Goal: Task Accomplishment & Management: Use online tool/utility

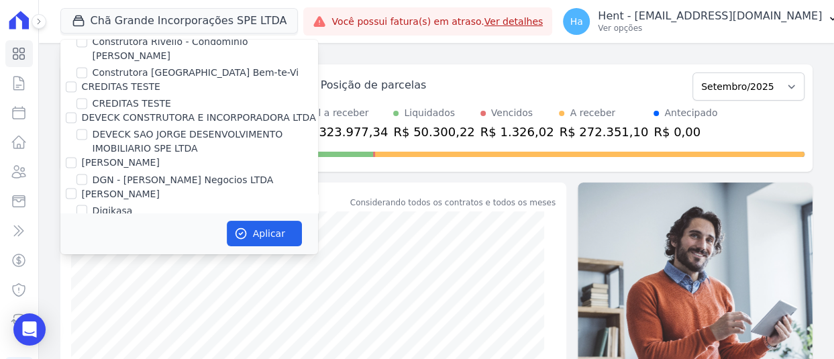
scroll to position [6461, 0]
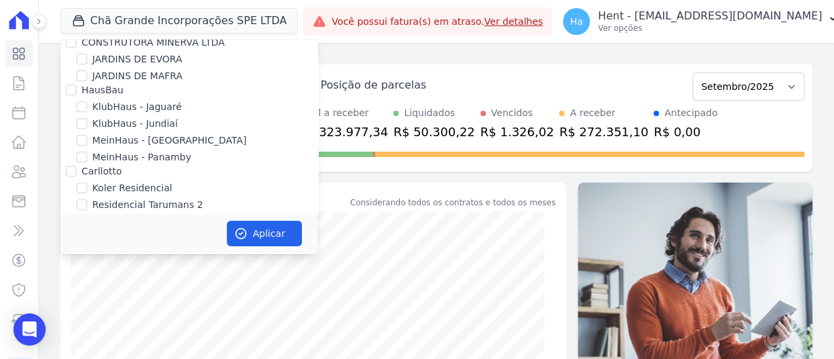
click at [68, 261] on input "KA EMPREENDIMENTOS LTDA" at bounding box center [71, 266] width 11 height 11
checkbox input "true"
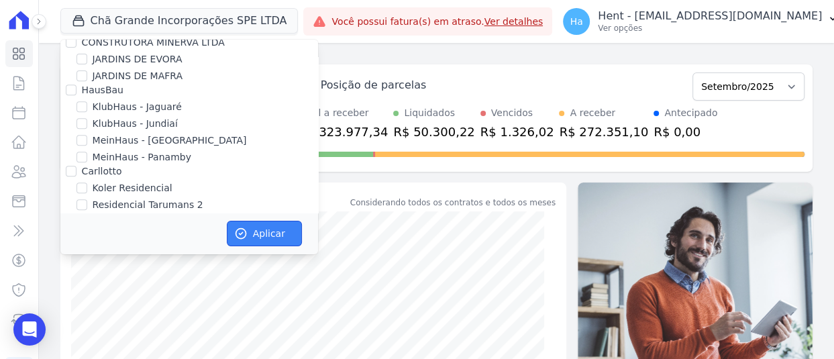
click at [246, 237] on icon "button" at bounding box center [240, 233] width 13 height 13
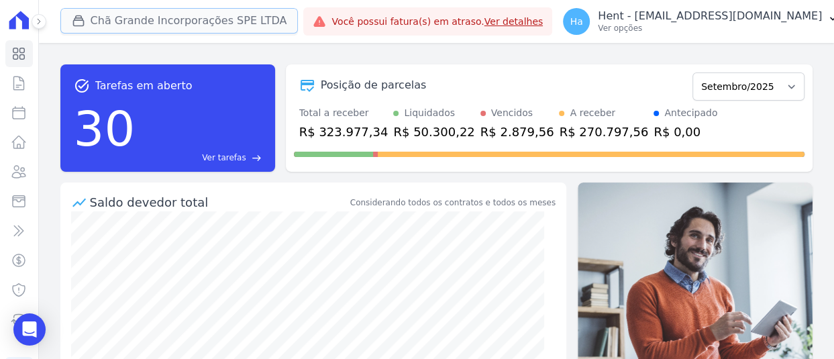
click at [250, 18] on button "Chã Grande Incorporações SPE LTDA" at bounding box center [179, 21] width 238 height 26
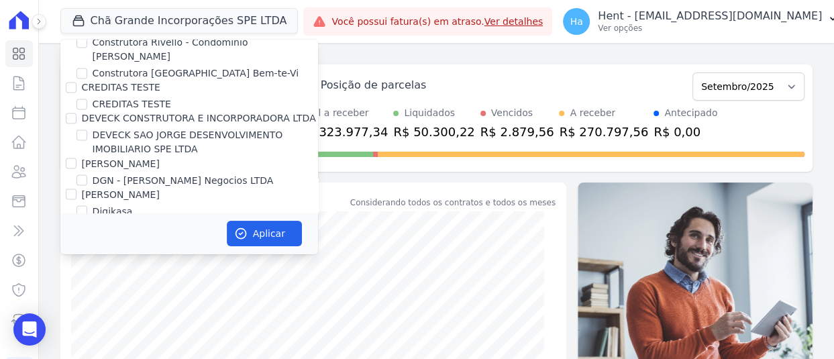
scroll to position [6478, 0]
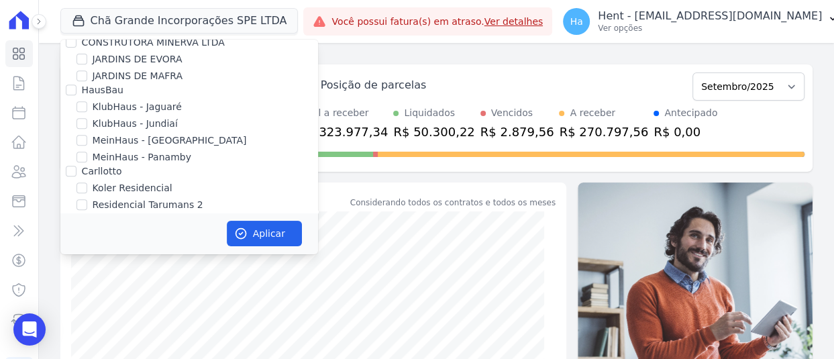
click at [67, 260] on div at bounding box center [71, 266] width 11 height 13
click at [68, 261] on input "KA EMPREENDIMENTOS LTDA" at bounding box center [71, 266] width 11 height 11
checkbox input "true"
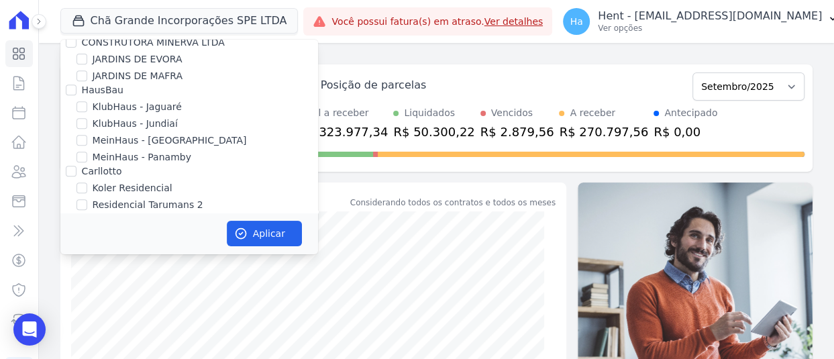
checkbox input "true"
click at [266, 234] on button "Aplicar" at bounding box center [264, 234] width 75 height 26
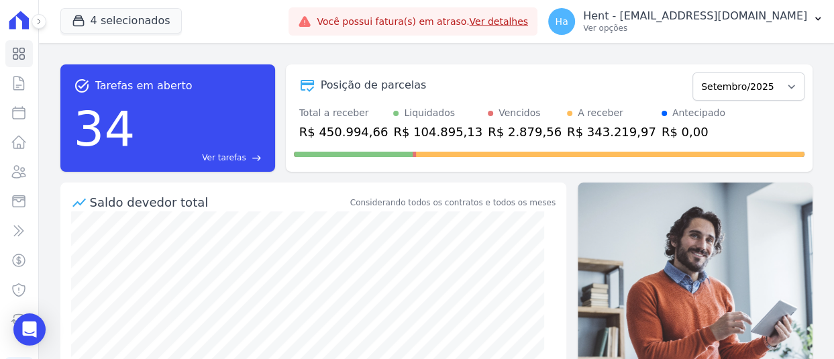
click at [32, 14] on div at bounding box center [31, 21] width 15 height 43
click at [37, 19] on icon at bounding box center [39, 21] width 8 height 8
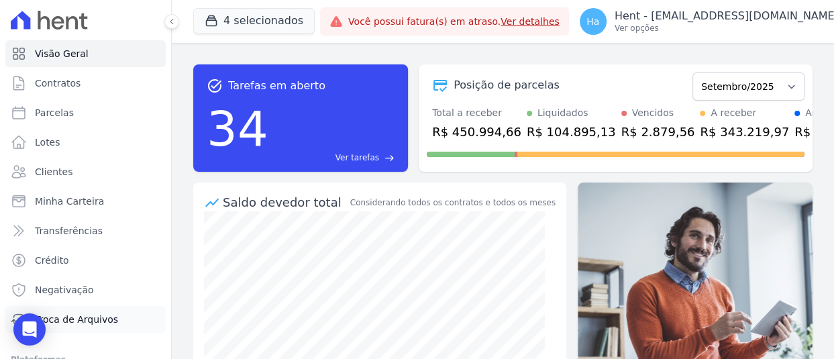
click at [76, 325] on span "Troca de Arquivos" at bounding box center [76, 319] width 83 height 13
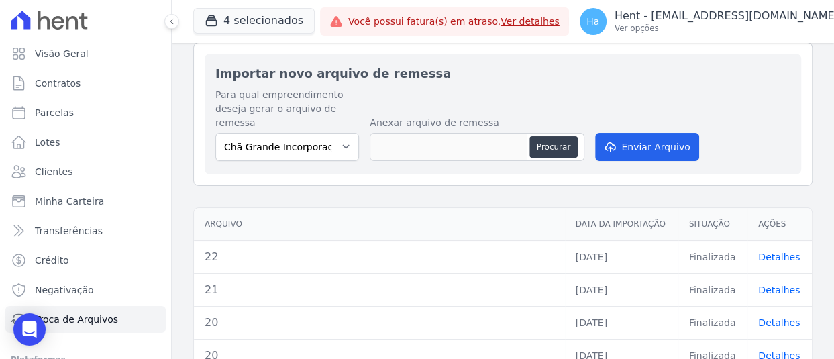
scroll to position [201, 0]
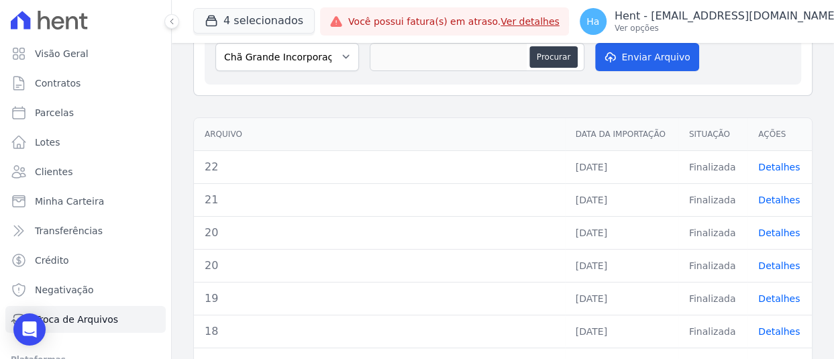
click at [765, 166] on link "Detalhes" at bounding box center [780, 167] width 42 height 11
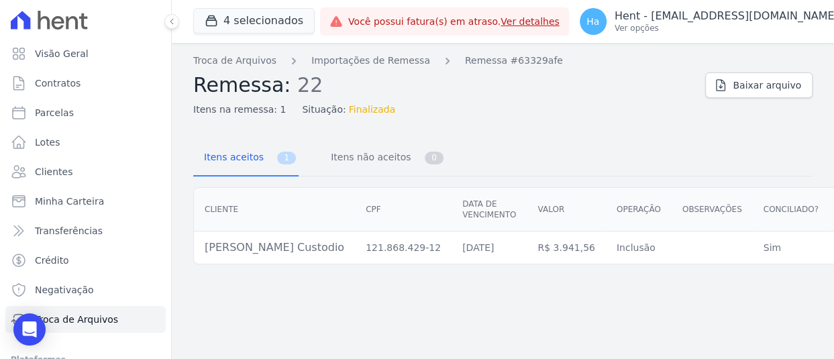
drag, startPoint x: 320, startPoint y: 250, endPoint x: 181, endPoint y: 249, distance: 139.6
click at [181, 249] on div "Cliente CPF Data de vencimento Valor Operação Observações Conciliado? Ações Kam…" at bounding box center [539, 226] width 734 height 88
click at [262, 254] on td "Kamila Mafra Custodio" at bounding box center [274, 248] width 161 height 33
drag, startPoint x: 319, startPoint y: 249, endPoint x: 205, endPoint y: 256, distance: 113.7
click at [205, 256] on td "Kamila Mafra Custodio" at bounding box center [274, 248] width 161 height 33
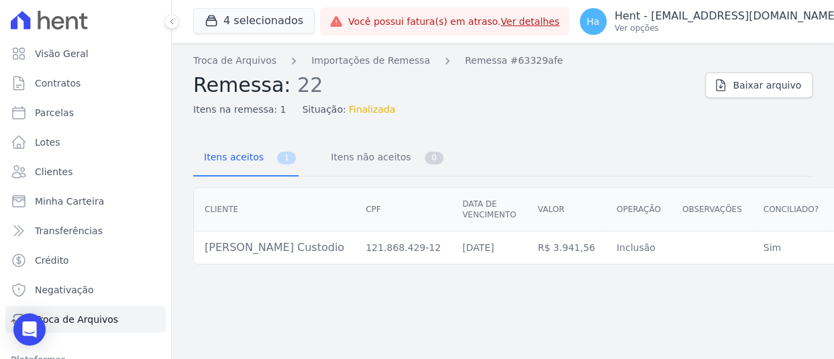
copy td "Kamila Mafra Custodio"
click at [71, 109] on link "Parcelas" at bounding box center [85, 112] width 160 height 27
select select
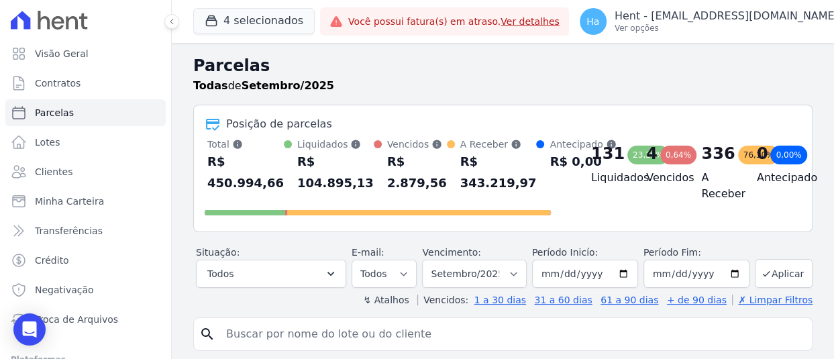
click at [354, 324] on input "search" at bounding box center [512, 334] width 589 height 27
paste input "Kamila Mafra Custodio"
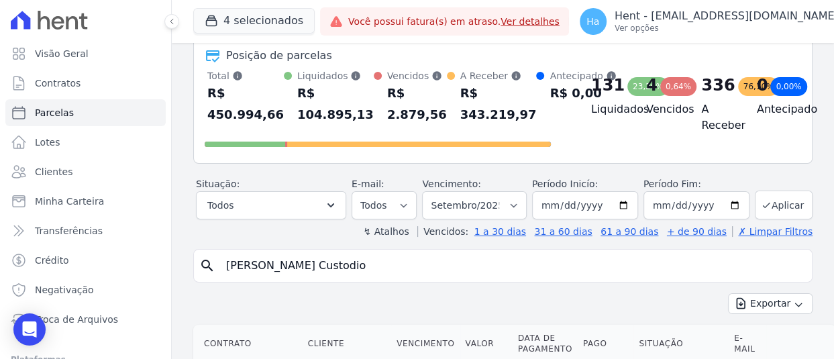
scroll to position [201, 0]
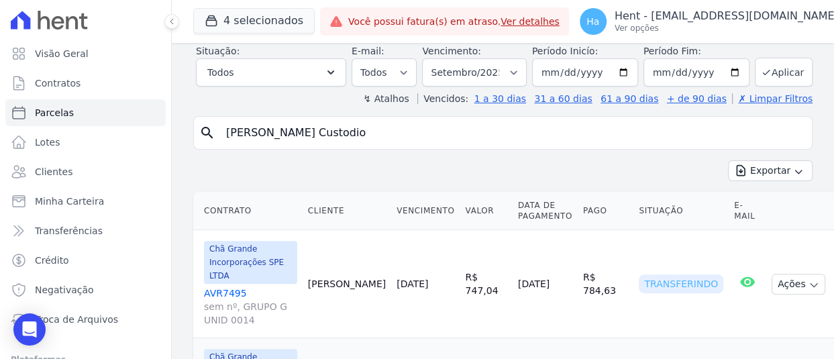
type input "Kamila Mafra Custodio"
select select
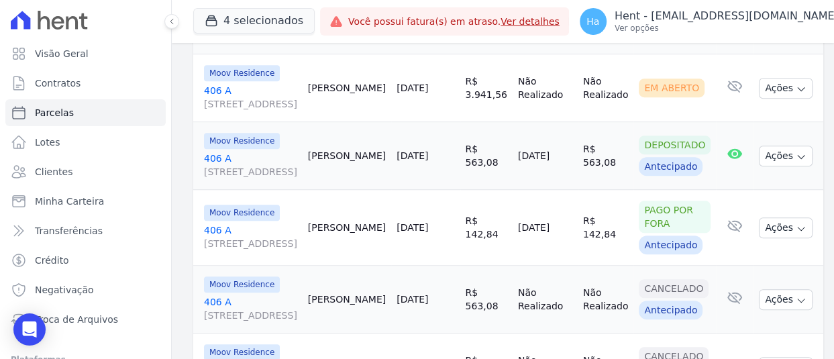
scroll to position [461, 0]
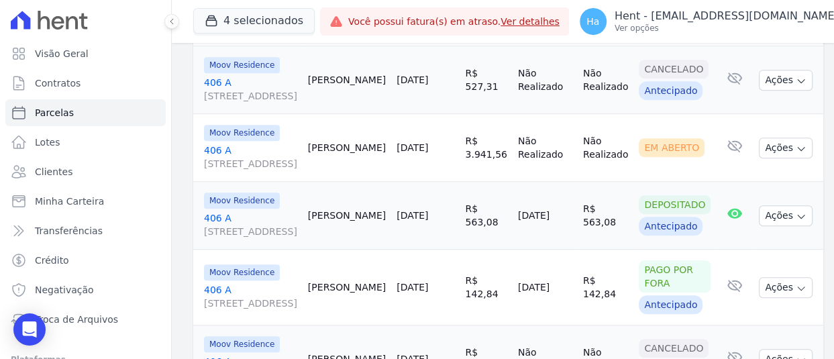
click at [211, 171] on link "406 A Rua Iguaçu - E, 587, LETRA E, SAIC" at bounding box center [250, 157] width 93 height 27
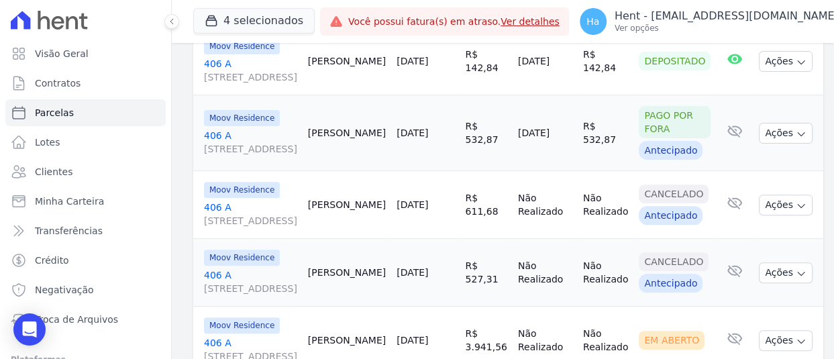
scroll to position [403, 0]
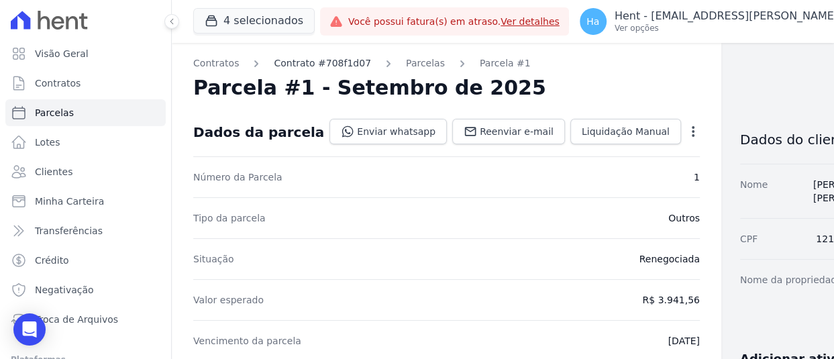
click at [339, 60] on link "Contrato #708f1d07" at bounding box center [322, 63] width 97 height 14
click at [322, 62] on link "Contrato #708f1d07" at bounding box center [322, 63] width 97 height 14
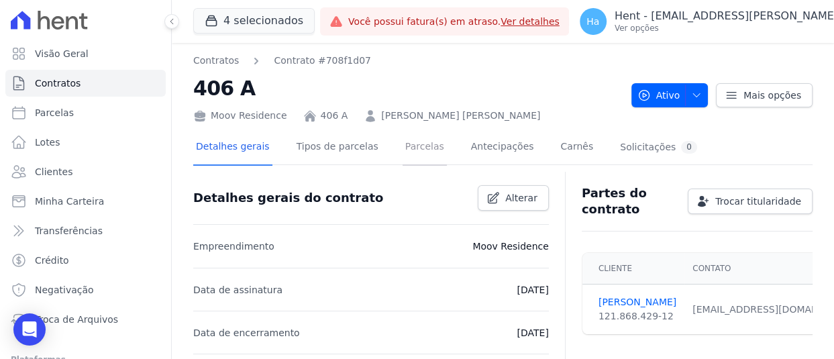
click at [411, 150] on link "Parcelas" at bounding box center [425, 148] width 44 height 36
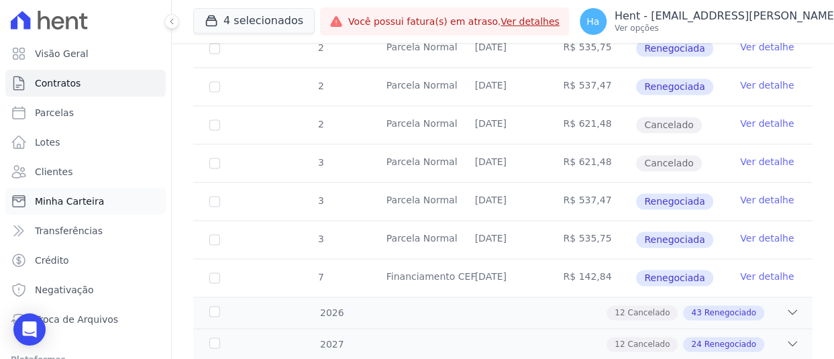
scroll to position [1291, 0]
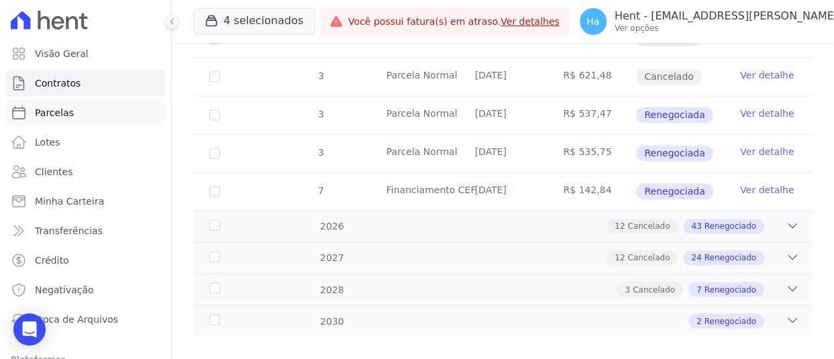
click at [58, 122] on link "Parcelas" at bounding box center [85, 112] width 160 height 27
select select
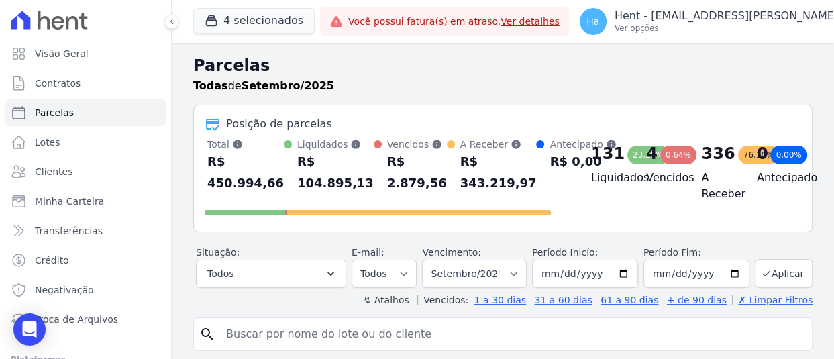
scroll to position [134, 0]
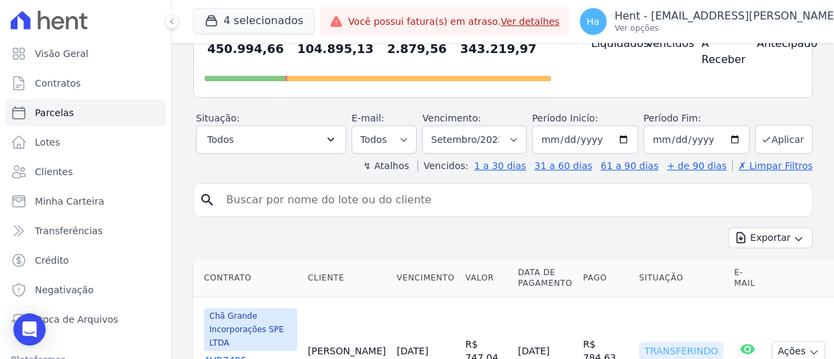
click at [349, 195] on input "search" at bounding box center [512, 200] width 589 height 27
type input "Kamila Mafra Custodio"
click at [362, 207] on input "Kamila Mafra Custodio" at bounding box center [512, 200] width 589 height 27
select select
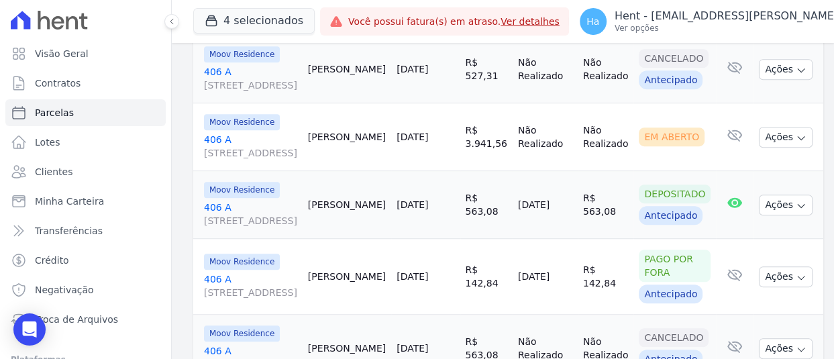
scroll to position [470, 0]
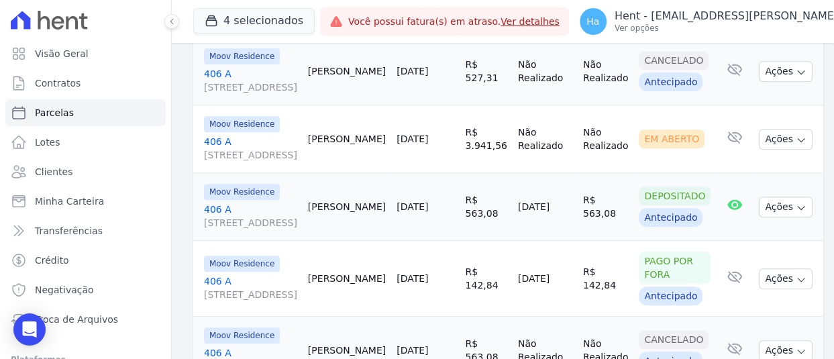
click at [220, 162] on link "406 A Rua Iguaçu - E, 587, LETRA E, SAIC" at bounding box center [250, 148] width 93 height 27
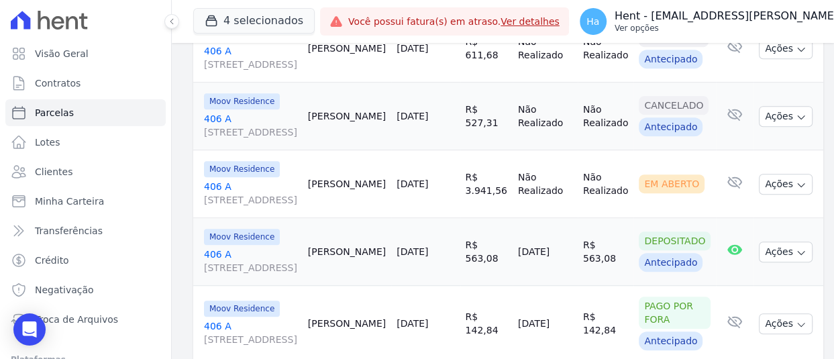
scroll to position [403, 0]
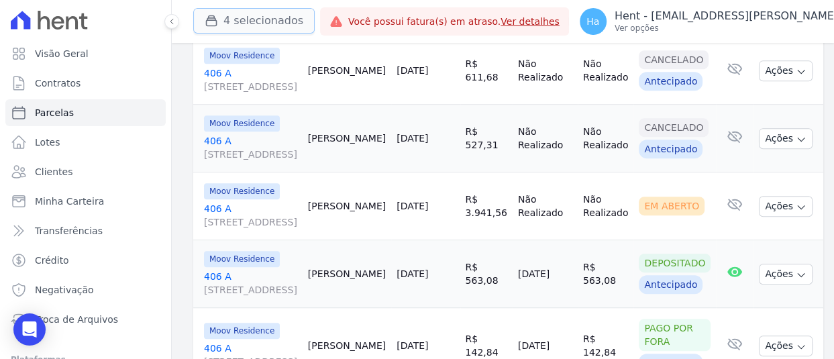
click at [267, 11] on button "4 selecionados" at bounding box center [253, 21] width 121 height 26
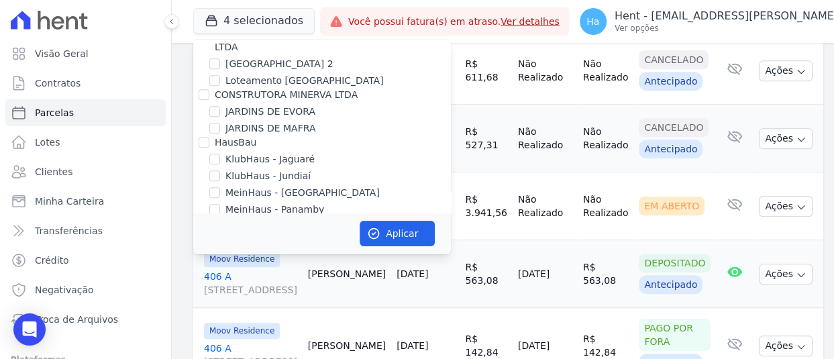
scroll to position [6505, 0]
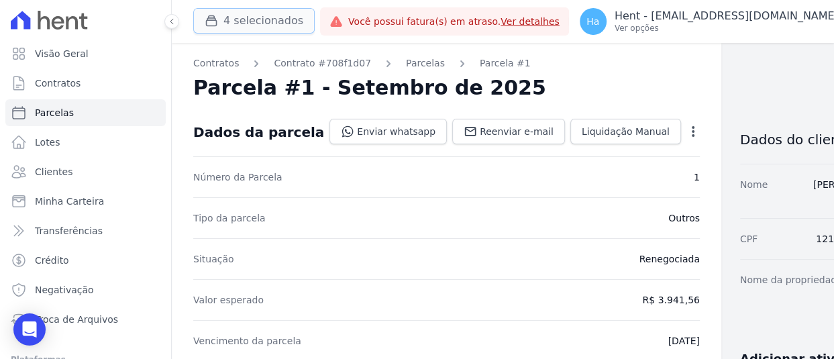
click at [226, 19] on button "4 selecionados" at bounding box center [253, 21] width 121 height 26
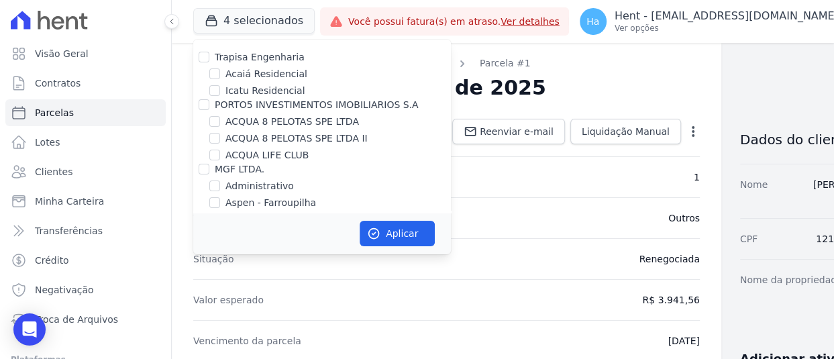
scroll to position [2385, 0]
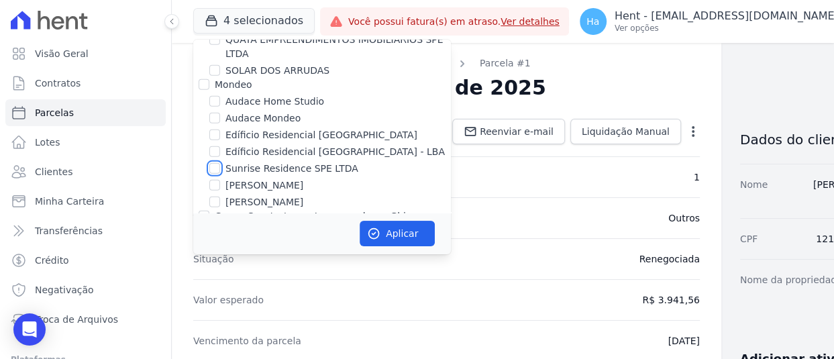
click at [214, 163] on input "Sunrise Residence SPE LTDA" at bounding box center [214, 168] width 11 height 11
checkbox input "true"
click at [390, 232] on button "Aplicar" at bounding box center [397, 234] width 75 height 26
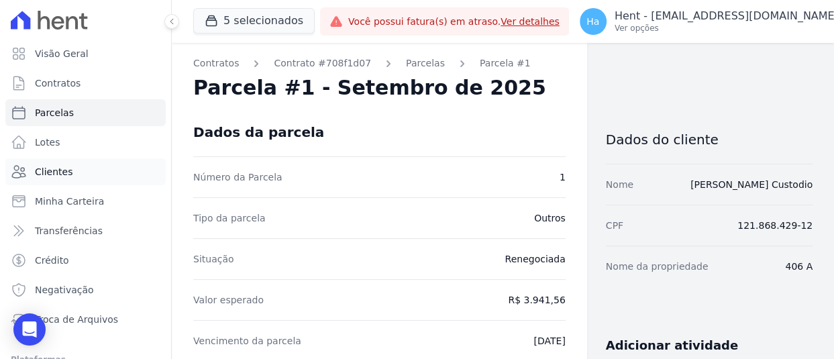
click at [54, 174] on span "Clientes" at bounding box center [54, 171] width 38 height 13
click at [48, 79] on span "Contratos" at bounding box center [58, 83] width 46 height 13
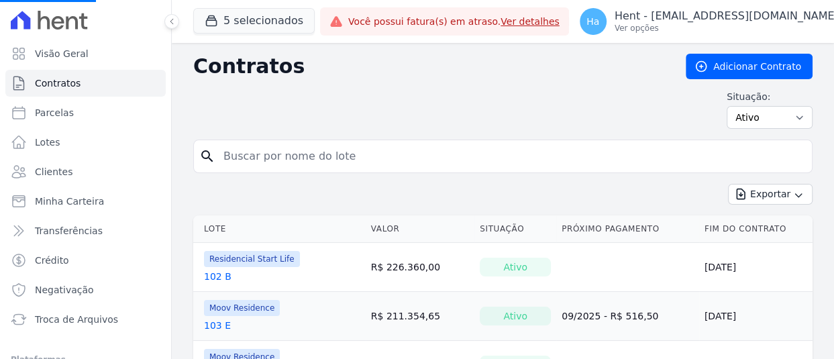
click at [291, 159] on input "search" at bounding box center [510, 156] width 591 height 27
type input "c"
click at [288, 158] on input "search" at bounding box center [510, 156] width 591 height 27
type input "carla"
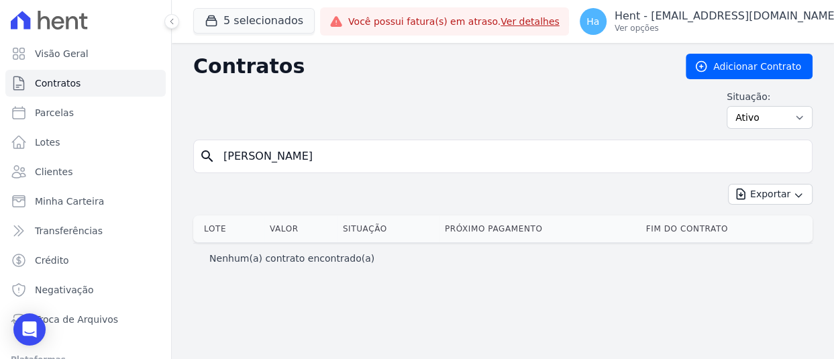
click at [259, 164] on input "carla" at bounding box center [510, 156] width 591 height 27
type input "carla moreira"
click at [233, 33] on button "5 selecionados" at bounding box center [253, 21] width 121 height 26
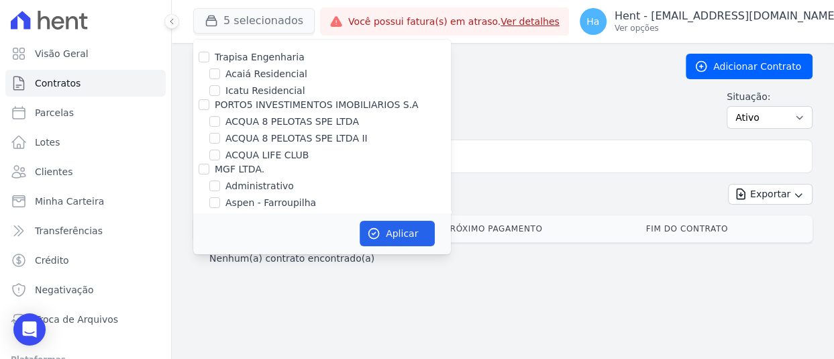
scroll to position [2301, 0]
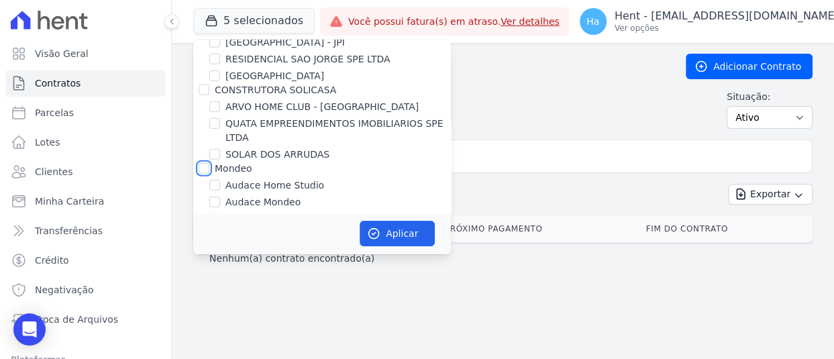
click at [206, 163] on input "Mondeo" at bounding box center [204, 168] width 11 height 11
checkbox input "true"
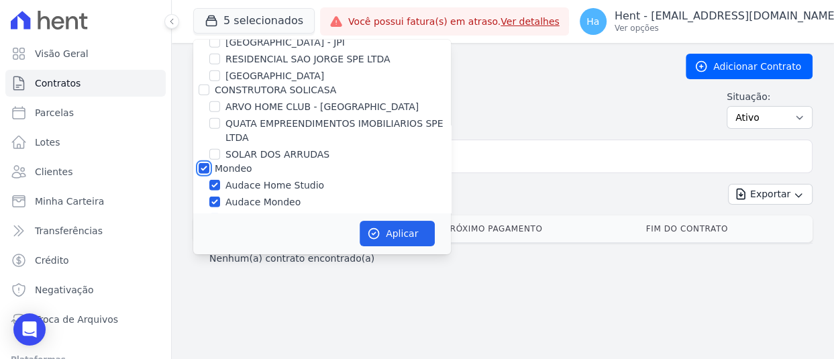
checkbox input "true"
click at [409, 243] on button "Aplicar" at bounding box center [397, 234] width 75 height 26
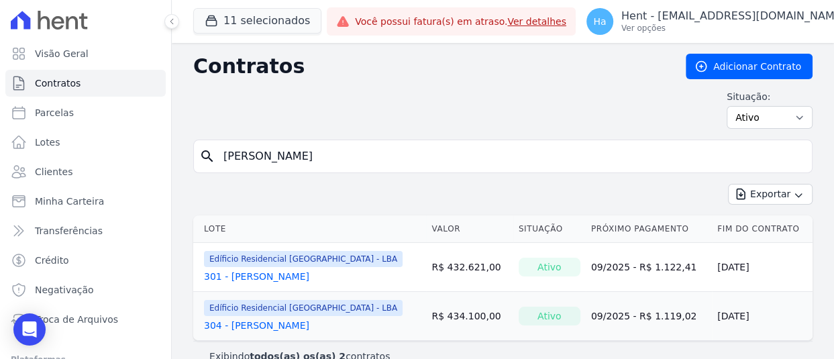
click at [263, 273] on link "301 - Carla Moreira" at bounding box center [256, 276] width 105 height 13
click at [259, 322] on link "304 - Carla Moreira" at bounding box center [256, 325] width 105 height 13
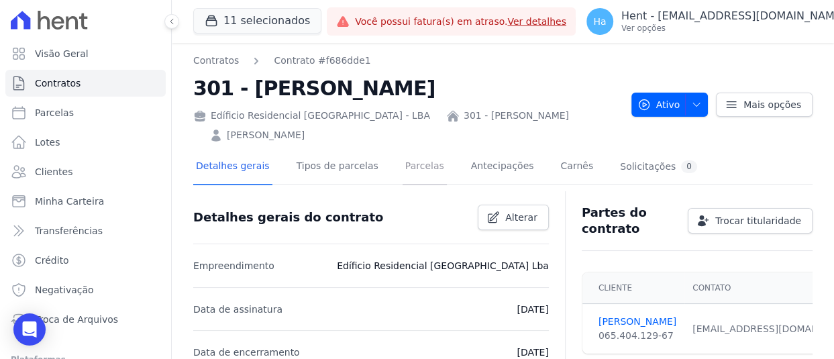
click at [403, 158] on link "Parcelas" at bounding box center [425, 168] width 44 height 36
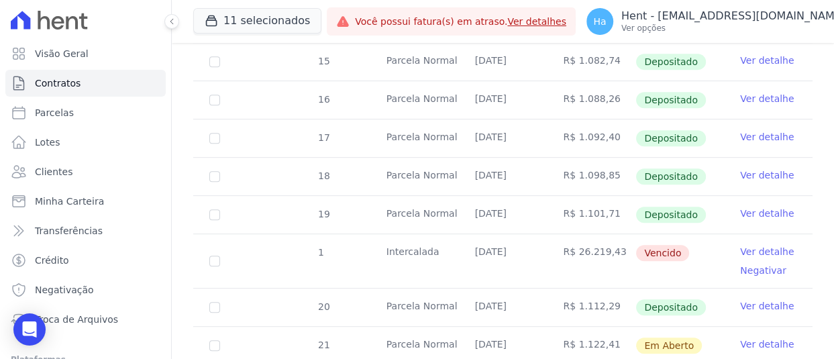
scroll to position [403, 0]
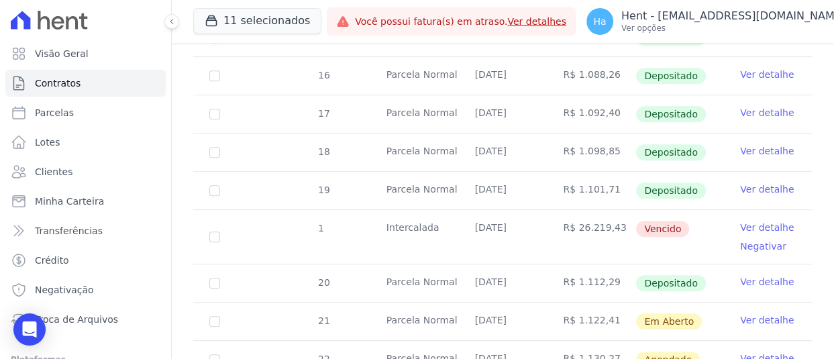
click at [758, 221] on link "Ver detalhe" at bounding box center [767, 227] width 54 height 13
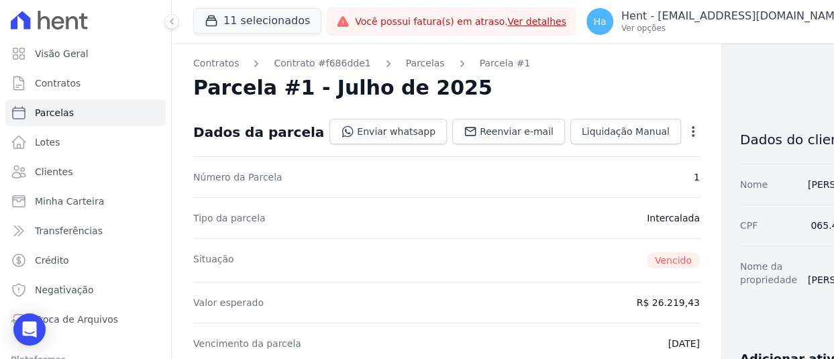
click at [687, 131] on icon "button" at bounding box center [693, 131] width 13 height 13
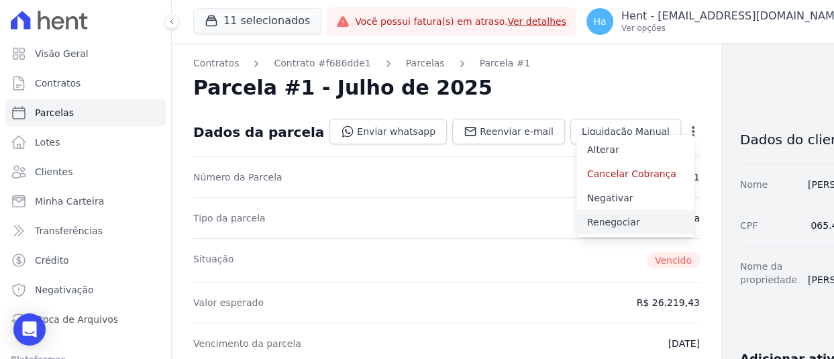
click at [577, 229] on link "Renegociar" at bounding box center [636, 222] width 118 height 24
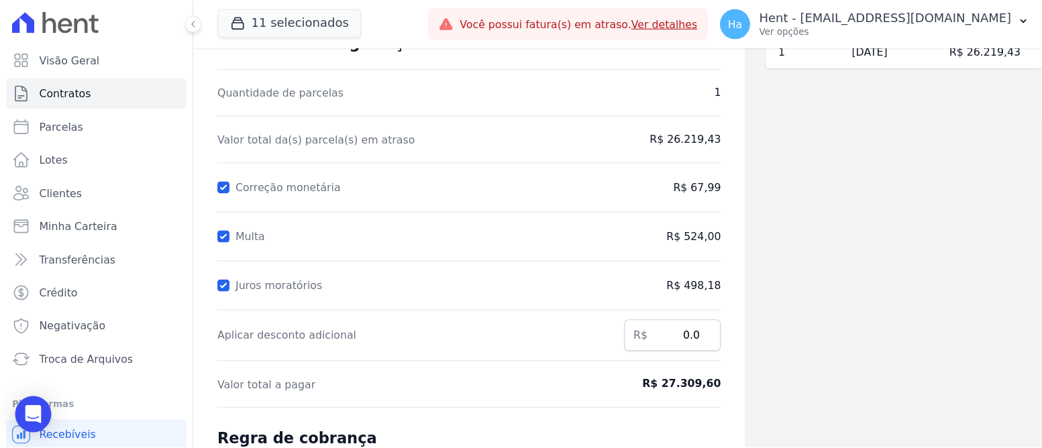
scroll to position [88, 0]
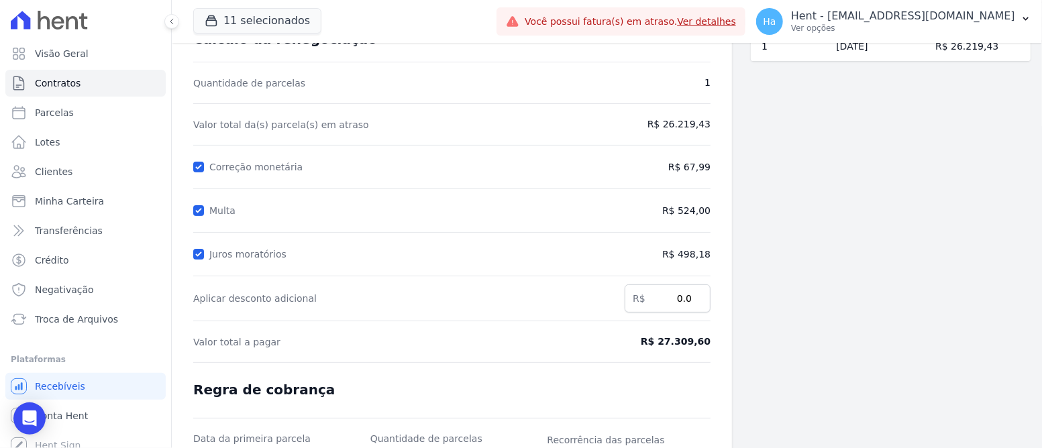
drag, startPoint x: 771, startPoint y: 1, endPoint x: 561, endPoint y: 222, distance: 305.3
click at [561, 222] on form "Cálculo da renegociação Quantidade de parcelas 1 Valor total da(s) parcela(s) e…" at bounding box center [452, 302] width 518 height 543
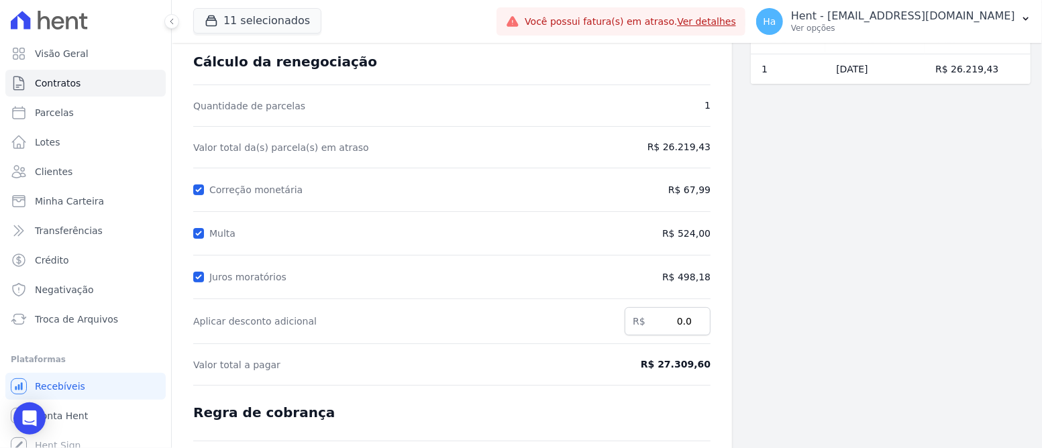
scroll to position [64, 0]
click at [834, 305] on div "Parcelas em renegociação Número Vencimento Valor 1 15/07/2025 R$ 26.219,43" at bounding box center [891, 294] width 280 height 630
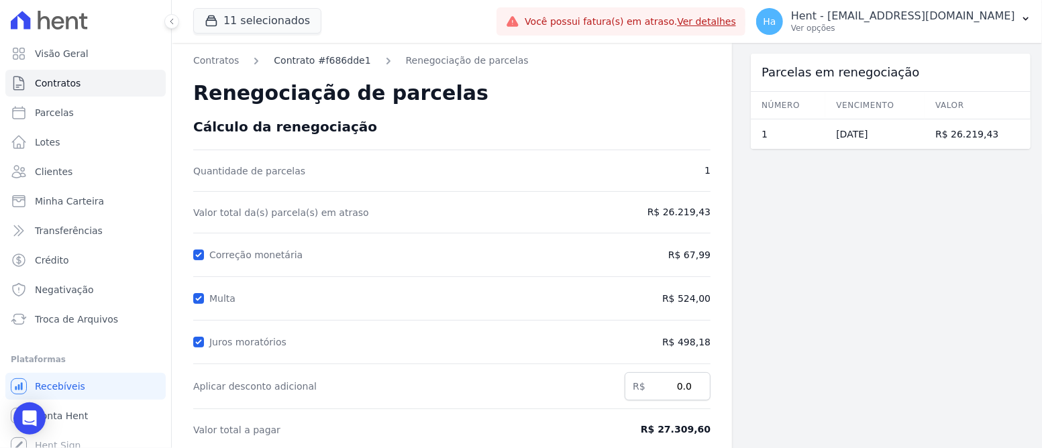
click at [333, 66] on link "Contrato #f686dde1" at bounding box center [322, 61] width 97 height 14
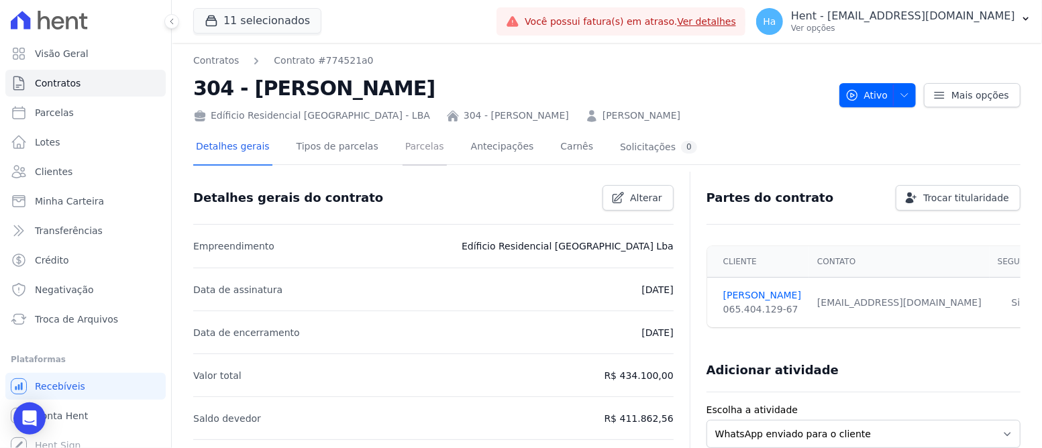
click at [403, 147] on link "Parcelas" at bounding box center [425, 148] width 44 height 36
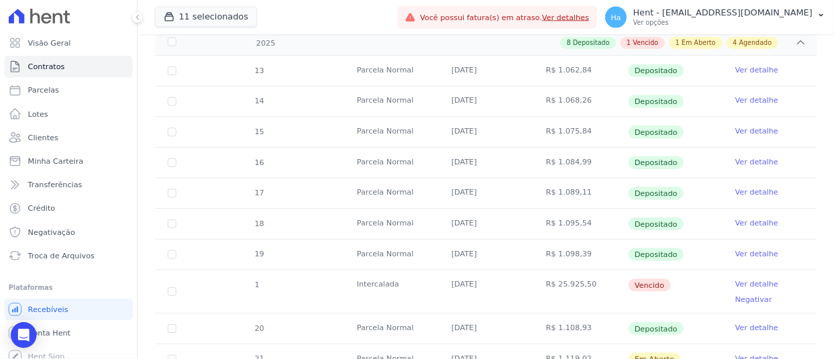
scroll to position [335, 0]
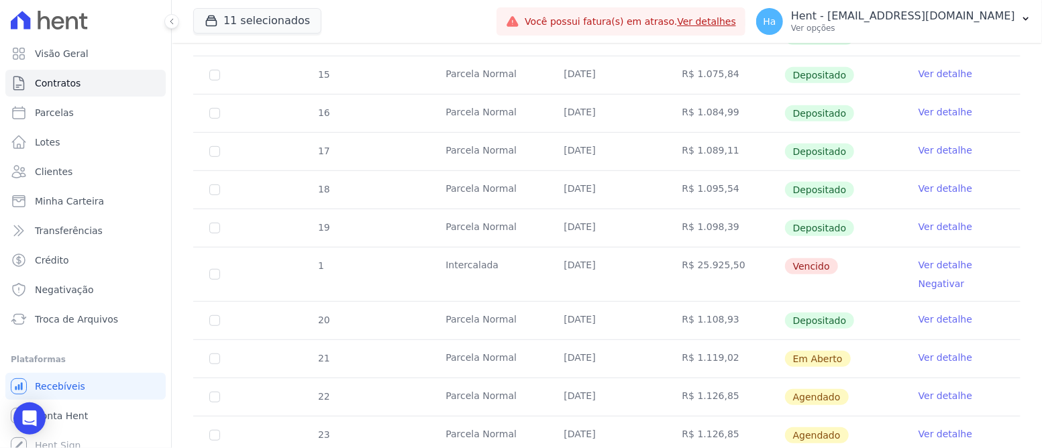
click at [834, 265] on link "Ver detalhe" at bounding box center [946, 264] width 54 height 13
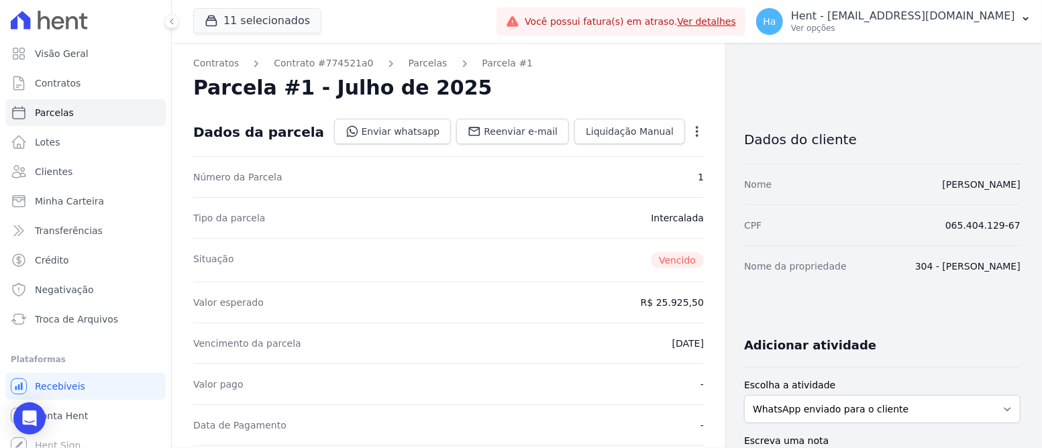
click at [691, 130] on icon "button" at bounding box center [697, 131] width 13 height 13
click at [587, 225] on link "Renegociar" at bounding box center [640, 222] width 118 height 24
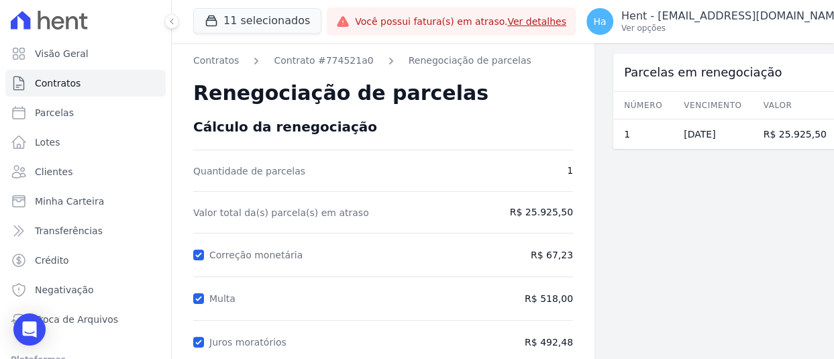
click at [697, 303] on div "Parcelas em renegociação Número Vencimento [GEOGRAPHIC_DATA] 1 [DATE] R$ 25.925…" at bounding box center [724, 358] width 221 height 630
click at [236, 13] on button "11 selecionados" at bounding box center [257, 21] width 128 height 26
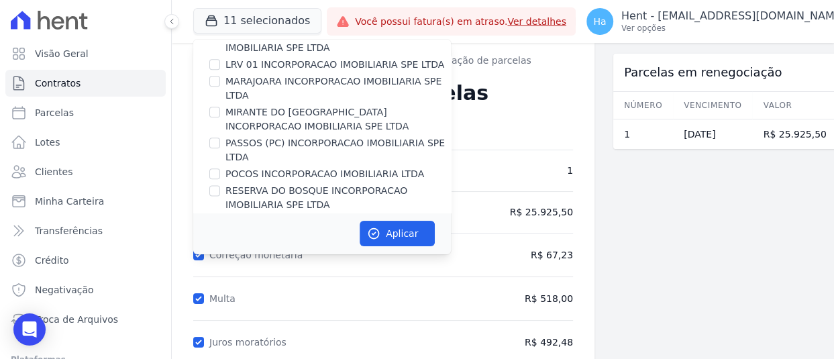
scroll to position [2301, 0]
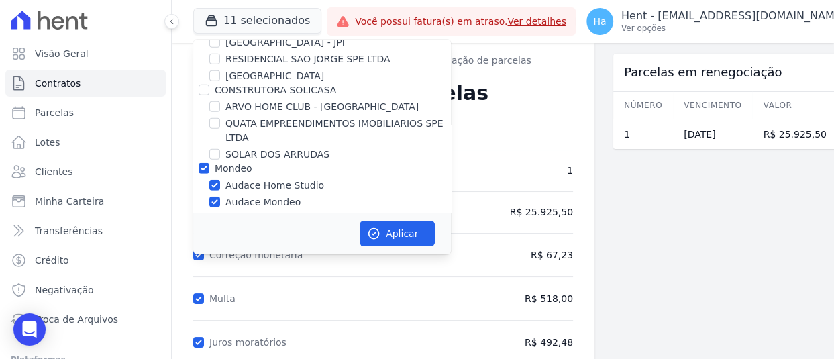
click at [195, 162] on div "Mondeo" at bounding box center [322, 169] width 258 height 14
click at [201, 163] on input "Mondeo" at bounding box center [204, 168] width 11 height 11
checkbox input "false"
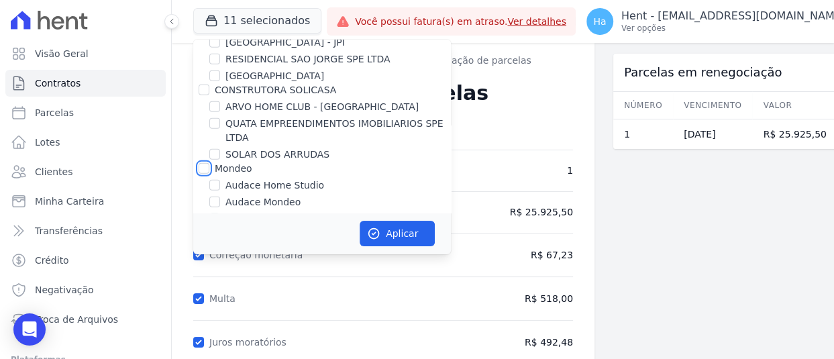
checkbox input "false"
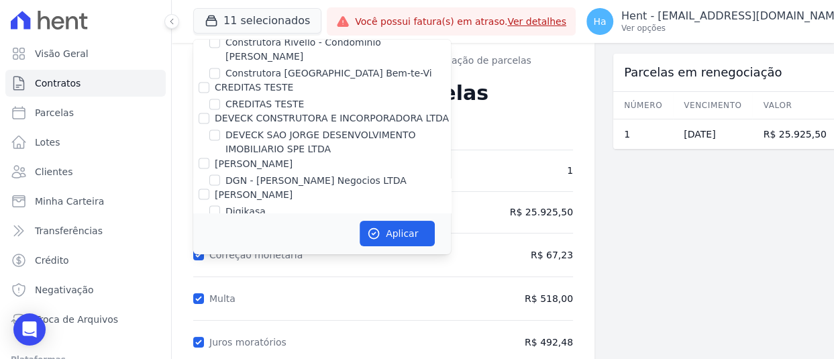
scroll to position [6478, 0]
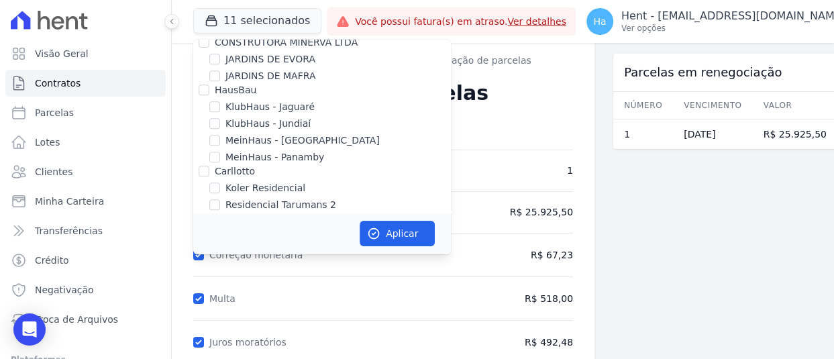
click at [200, 261] on input "KA EMPREENDIMENTOS LTDA" at bounding box center [204, 266] width 11 height 11
checkbox input "false"
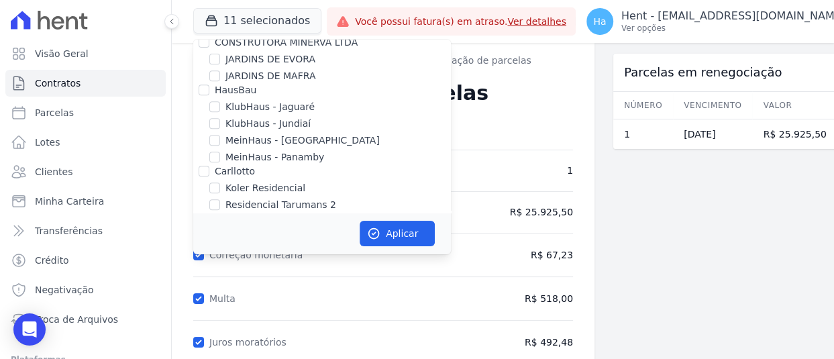
scroll to position [5278, 0]
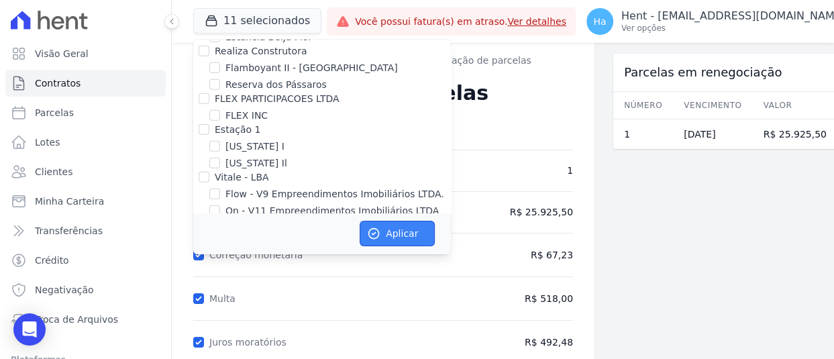
click at [381, 235] on button "Aplicar" at bounding box center [397, 234] width 75 height 26
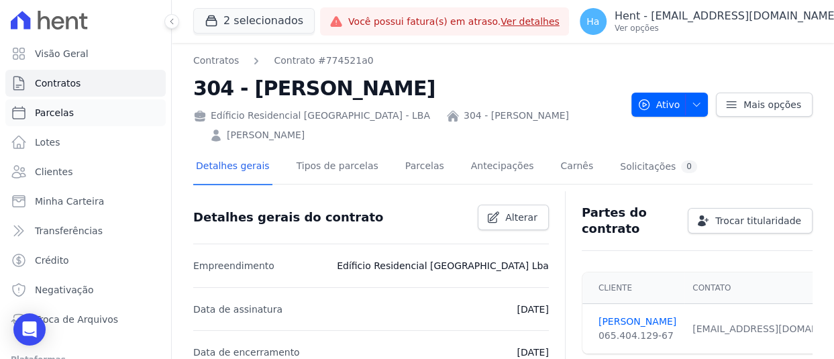
click at [46, 113] on span "Parcelas" at bounding box center [54, 112] width 39 height 13
select select
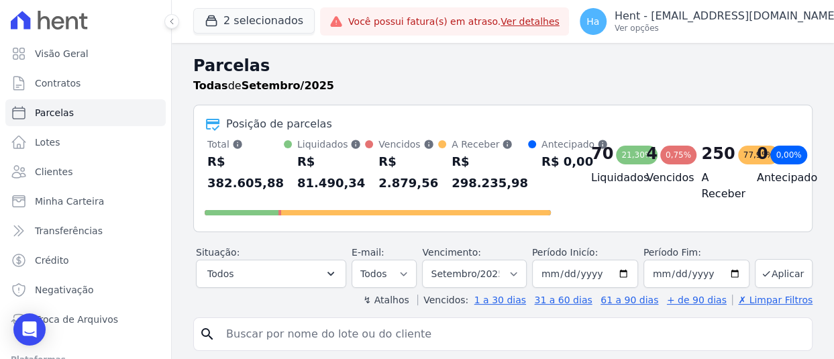
click at [312, 288] on header "Parcelas Todas de Setembro/2025 Posição de parcelas Total Soma das parcelas pag…" at bounding box center [503, 180] width 620 height 253
click at [271, 281] on button "Todos" at bounding box center [271, 274] width 150 height 28
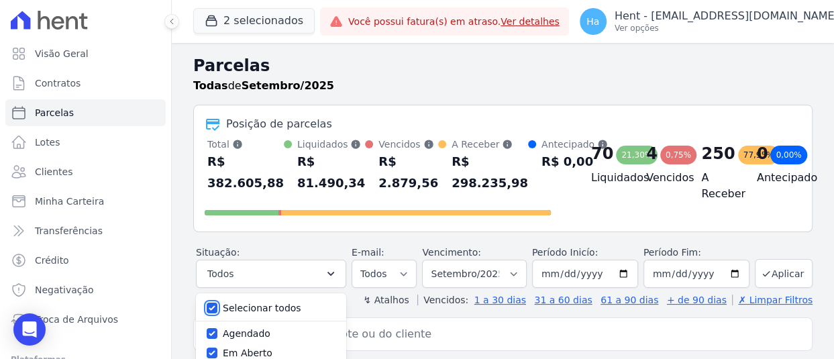
click at [215, 307] on input "Selecionar todos" at bounding box center [212, 308] width 11 height 11
checkbox input "false"
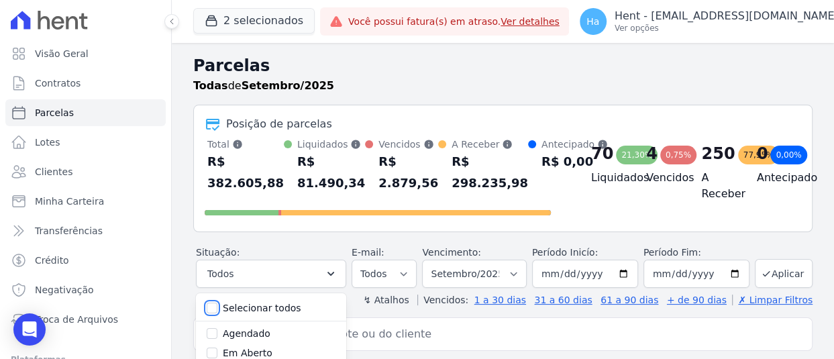
checkbox input "false"
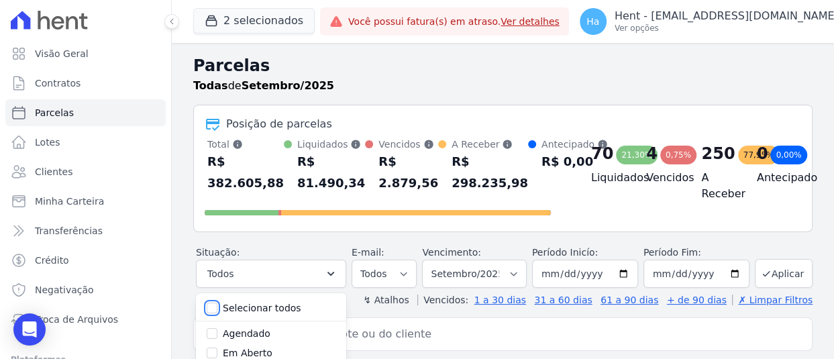
checkbox input "false"
click at [211, 335] on input "Agendado" at bounding box center [212, 333] width 11 height 11
checkbox input "true"
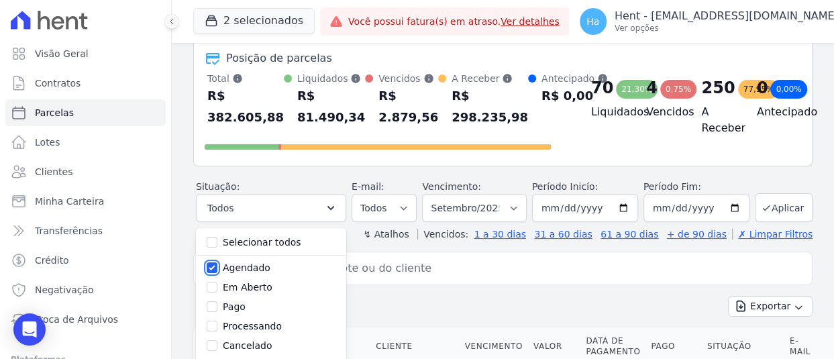
scroll to position [201, 0]
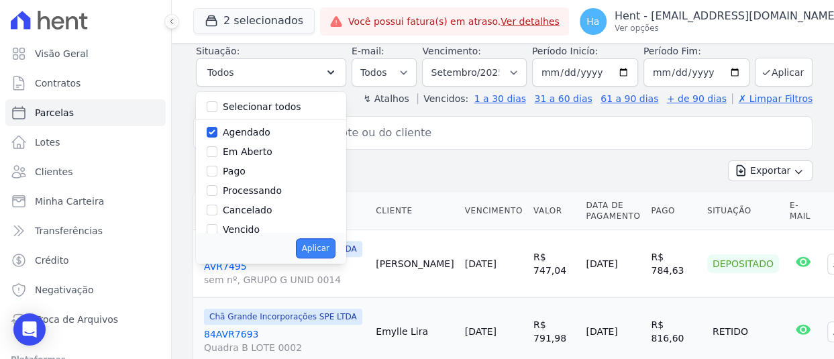
click at [311, 252] on button "Aplicar" at bounding box center [316, 248] width 40 height 20
select select "scheduled"
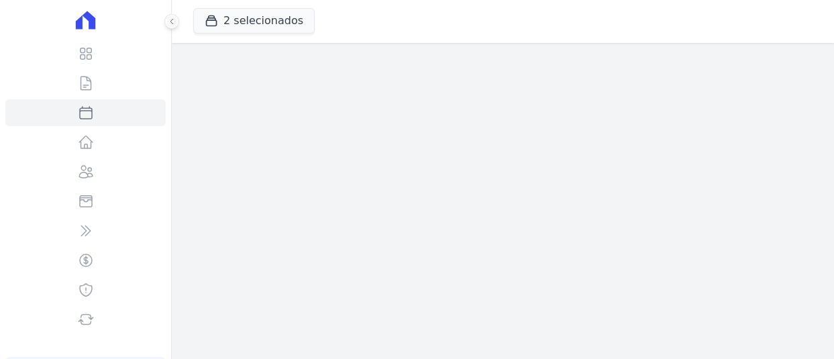
select select
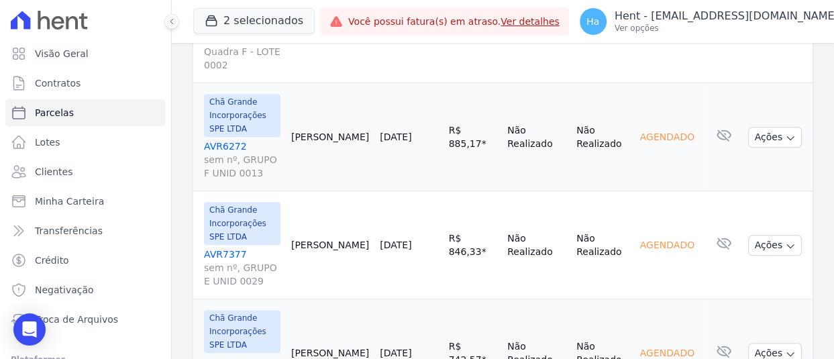
scroll to position [336, 0]
click at [277, 22] on button "2 selecionados" at bounding box center [253, 21] width 121 height 26
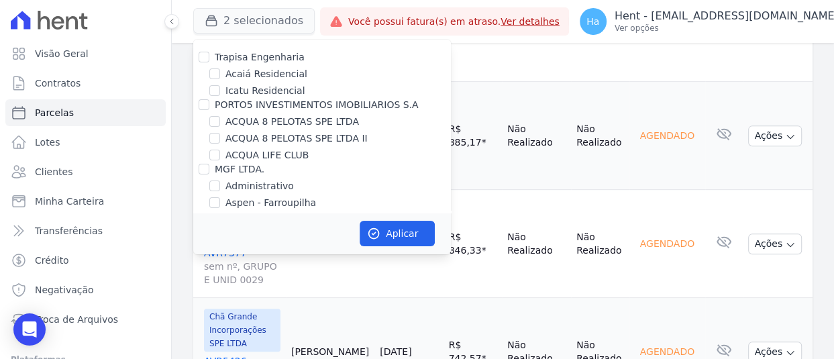
scroll to position [3268, 0]
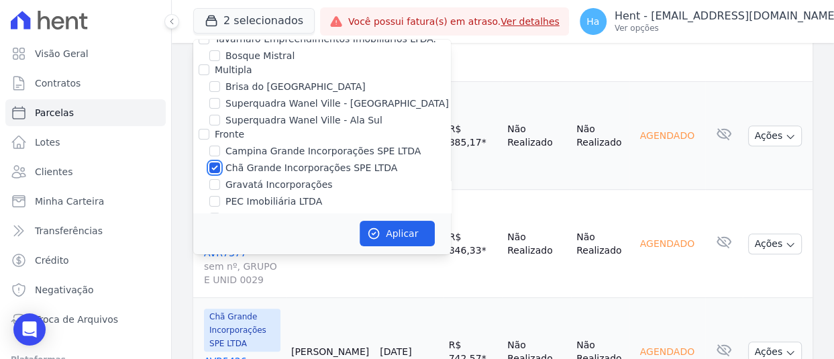
click at [213, 162] on input "Chã Grande Incorporações SPE LTDA" at bounding box center [214, 167] width 11 height 11
checkbox input "false"
click at [418, 232] on button "Aplicar" at bounding box center [397, 234] width 75 height 26
select select
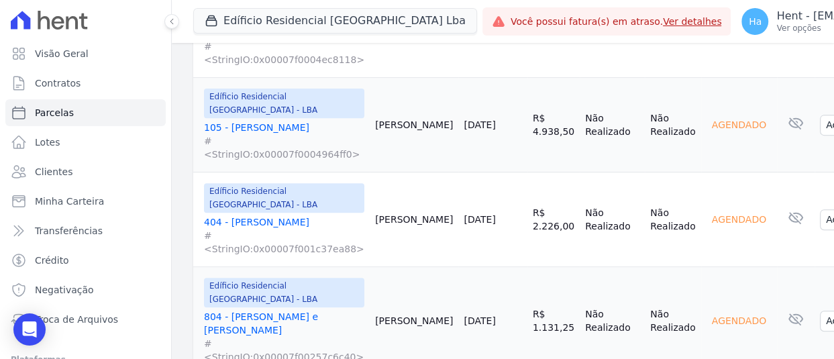
scroll to position [336, 0]
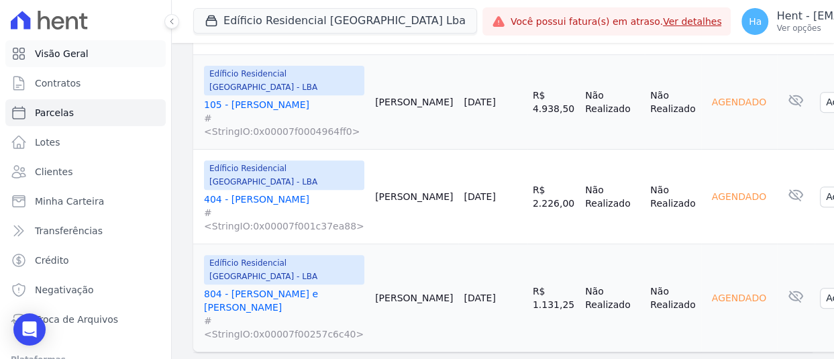
click at [47, 50] on span "Visão Geral" at bounding box center [62, 53] width 54 height 13
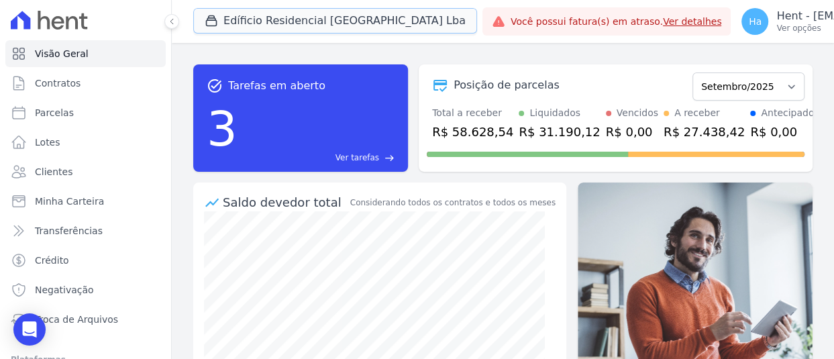
click at [324, 26] on button "Edíficio Residencial Grevílea Park Lba" at bounding box center [335, 21] width 284 height 26
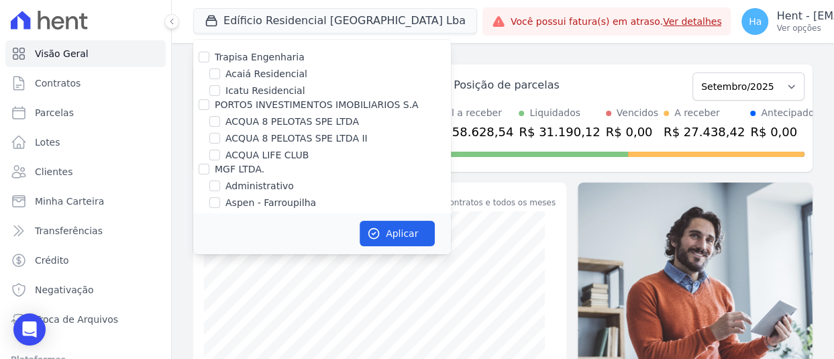
scroll to position [2351, 0]
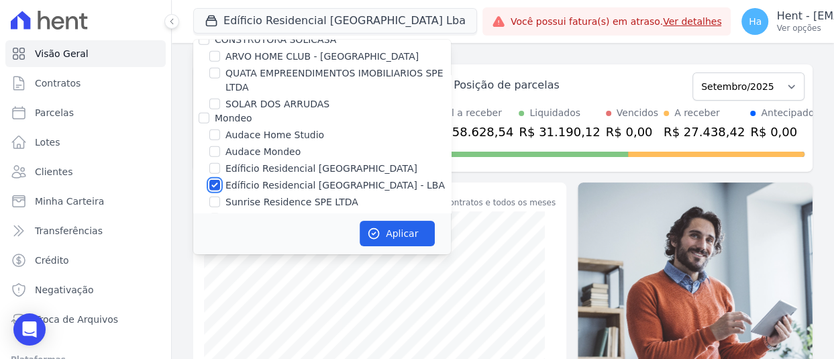
drag, startPoint x: 213, startPoint y: 142, endPoint x: 395, endPoint y: 26, distance: 216.4
click at [215, 180] on input "Edíficio Residencial [GEOGRAPHIC_DATA] - LBA" at bounding box center [214, 185] width 11 height 11
checkbox input "false"
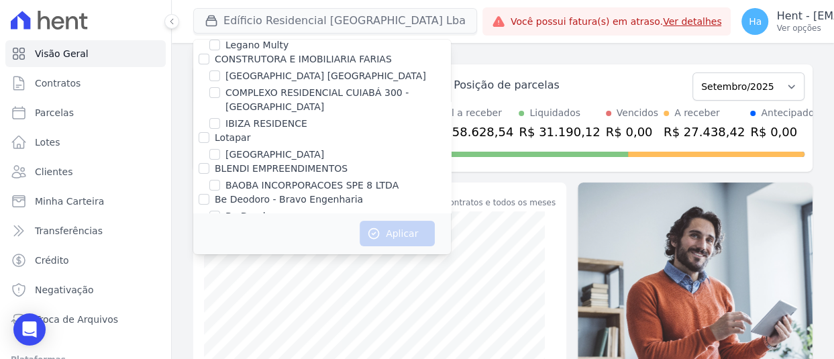
scroll to position [5278, 0]
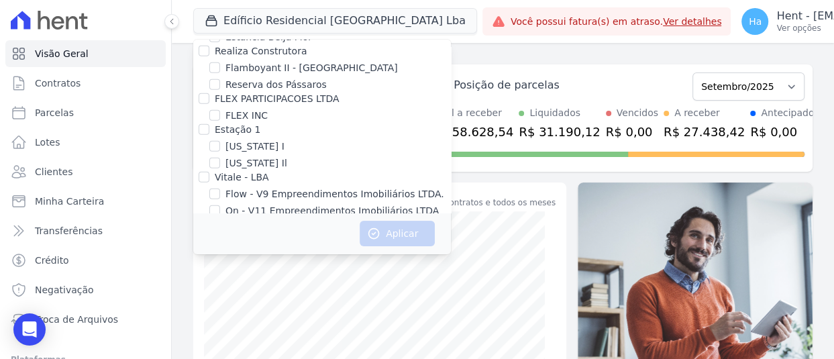
click at [207, 220] on input "Promoval" at bounding box center [204, 225] width 11 height 11
checkbox input "true"
click at [392, 230] on button "Aplicar" at bounding box center [397, 234] width 75 height 26
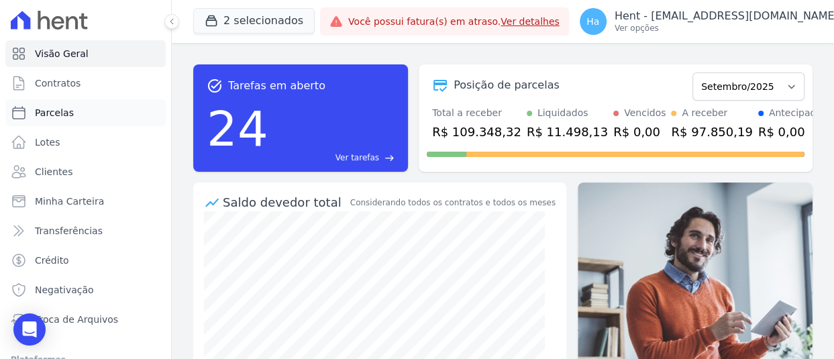
click at [60, 115] on span "Parcelas" at bounding box center [54, 112] width 39 height 13
select select
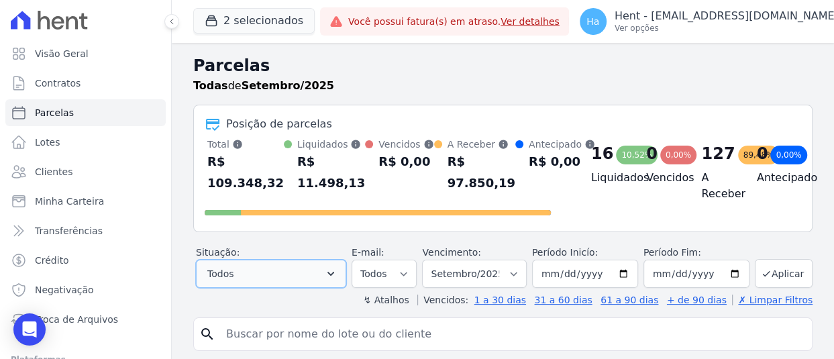
click at [290, 287] on button "Todos" at bounding box center [271, 274] width 150 height 28
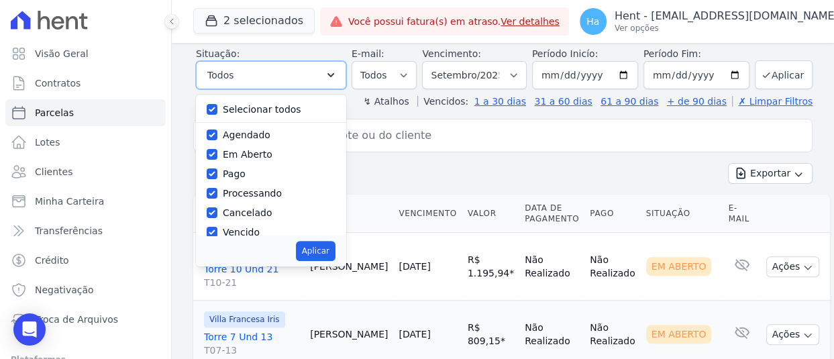
scroll to position [201, 0]
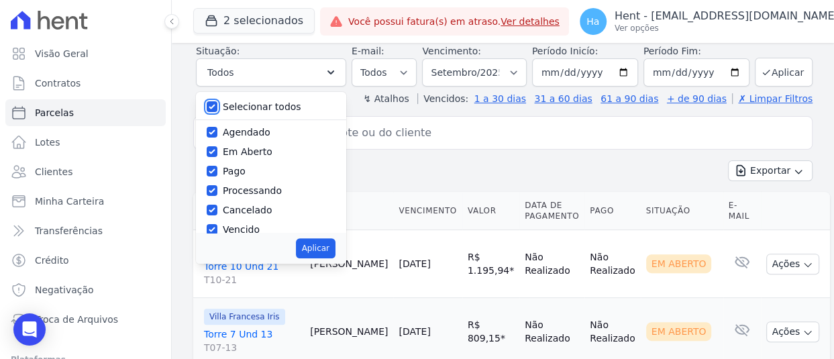
click at [213, 112] on input "Selecionar todos" at bounding box center [212, 106] width 11 height 11
checkbox input "false"
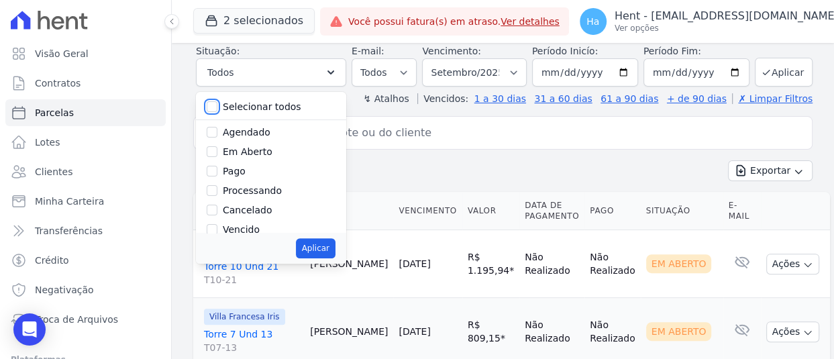
checkbox input "false"
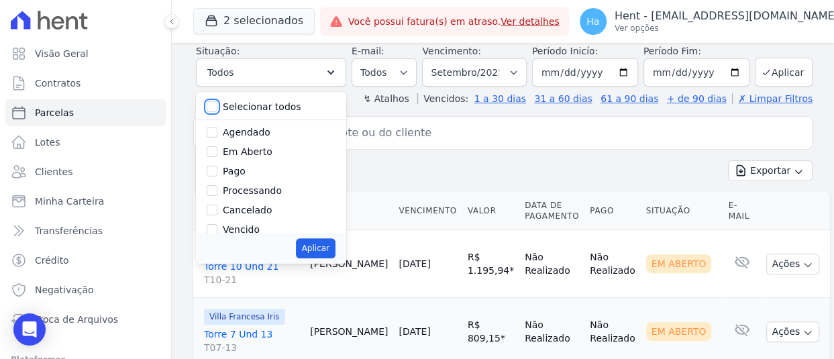
checkbox input "false"
click at [211, 138] on input "Agendado" at bounding box center [212, 132] width 11 height 11
checkbox input "true"
click at [313, 258] on button "Aplicar" at bounding box center [316, 248] width 40 height 20
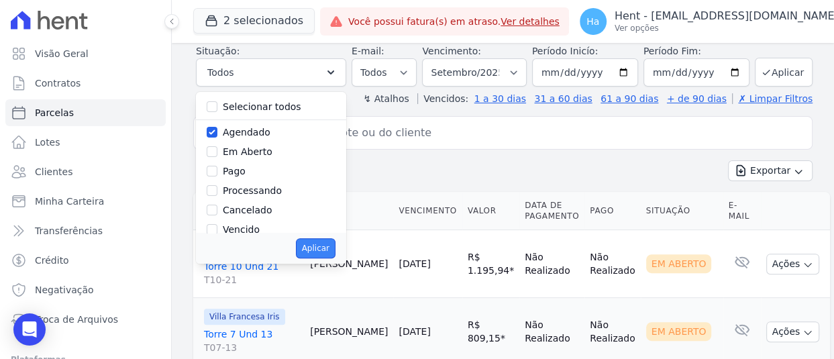
select select "scheduled"
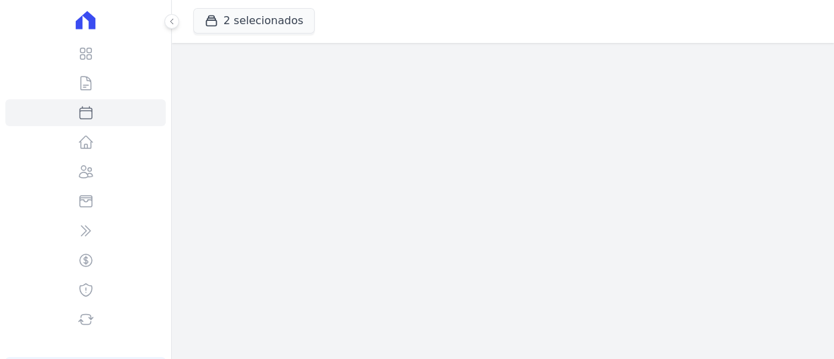
select select
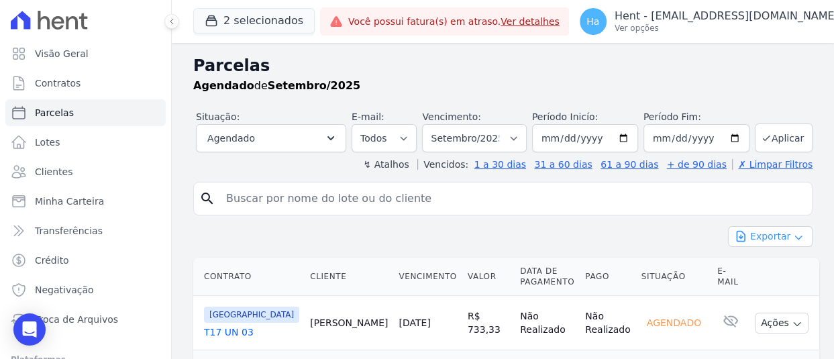
click at [793, 240] on icon "button" at bounding box center [798, 237] width 11 height 11
click at [761, 289] on span "Exportar CSV" at bounding box center [769, 291] width 71 height 13
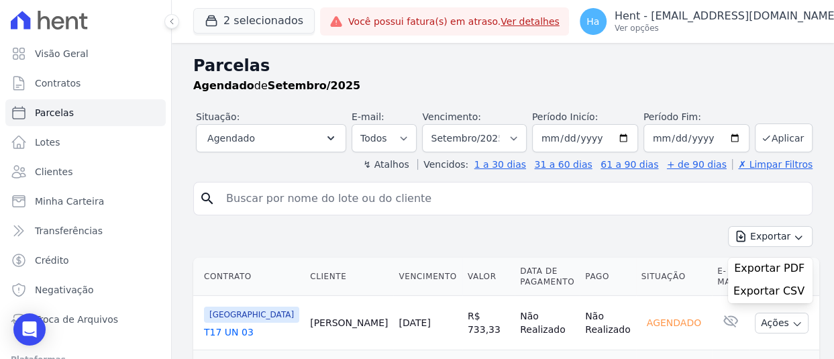
drag, startPoint x: 387, startPoint y: 74, endPoint x: 385, endPoint y: 98, distance: 24.3
click at [387, 74] on h2 "Parcelas" at bounding box center [503, 66] width 620 height 24
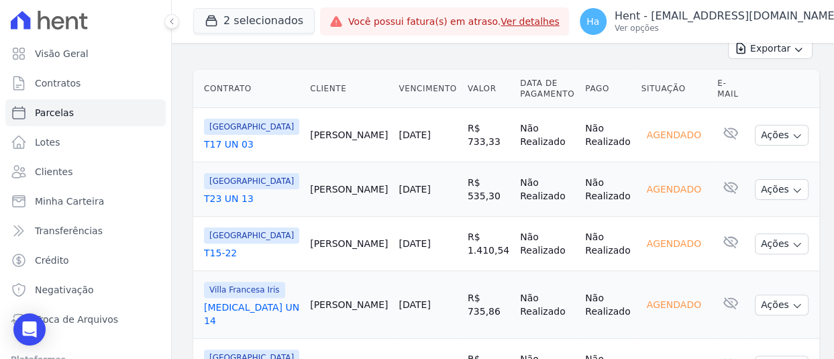
scroll to position [201, 0]
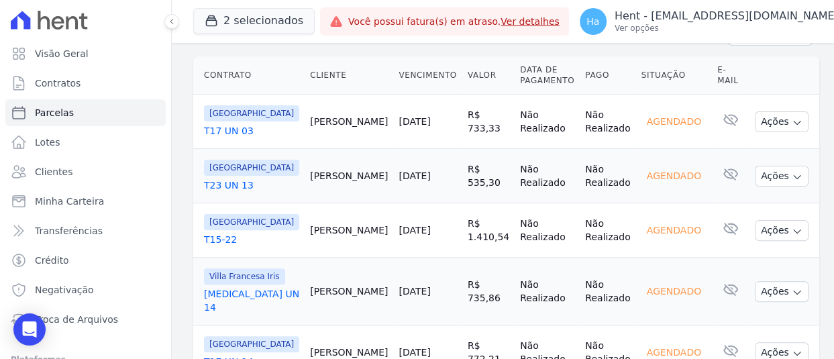
click at [225, 130] on link "T17 UN 03" at bounding box center [251, 130] width 95 height 13
click at [230, 187] on link "T23 UN 13" at bounding box center [251, 185] width 95 height 13
click at [206, 243] on link "T15-22" at bounding box center [251, 239] width 95 height 13
click at [231, 307] on link "[MEDICAL_DATA] UN 14" at bounding box center [251, 300] width 95 height 27
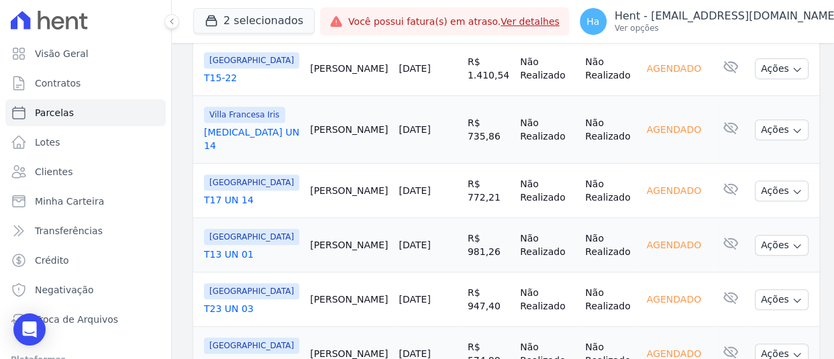
scroll to position [403, 0]
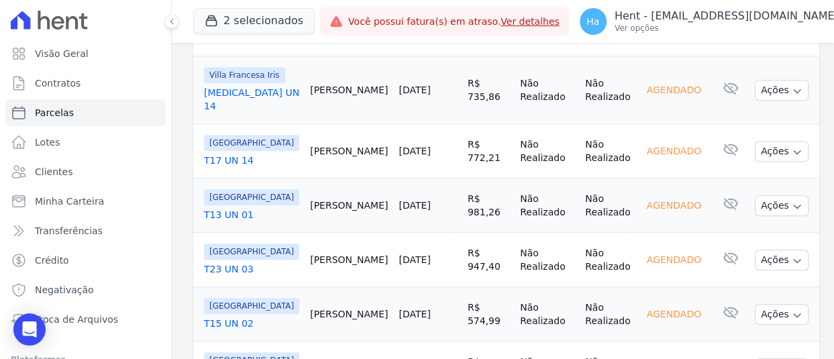
click at [222, 155] on link "T17 UN 14" at bounding box center [251, 160] width 95 height 13
click at [215, 213] on link "T13 UN 01" at bounding box center [251, 214] width 95 height 13
click at [228, 266] on link "T23 UN 03" at bounding box center [251, 268] width 95 height 13
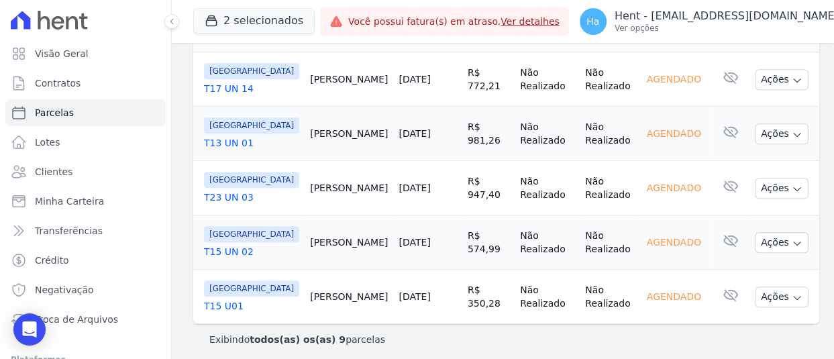
scroll to position [479, 0]
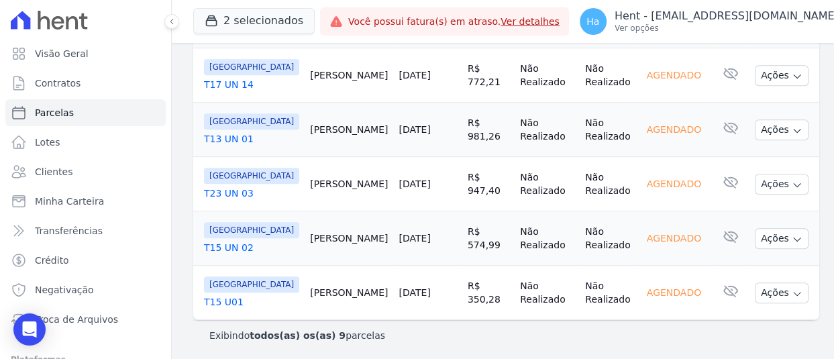
click at [217, 246] on link "T15 UN 02" at bounding box center [251, 247] width 95 height 13
click at [239, 309] on td "[GEOGRAPHIC_DATA] T15 U01" at bounding box center [248, 293] width 111 height 54
click at [224, 305] on link "T15 U01" at bounding box center [251, 301] width 95 height 13
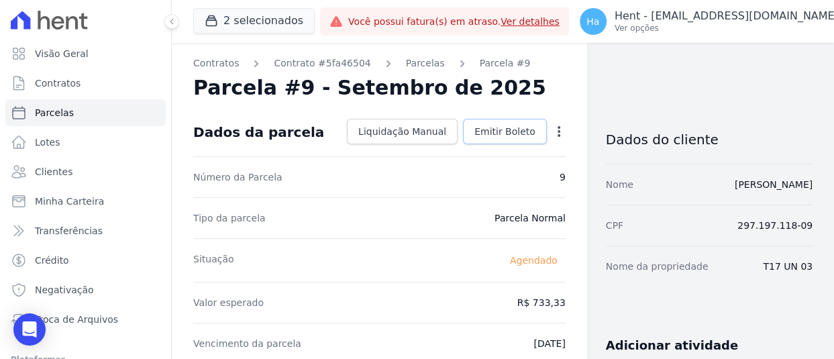
click at [507, 132] on span "Emitir Boleto" at bounding box center [505, 131] width 61 height 13
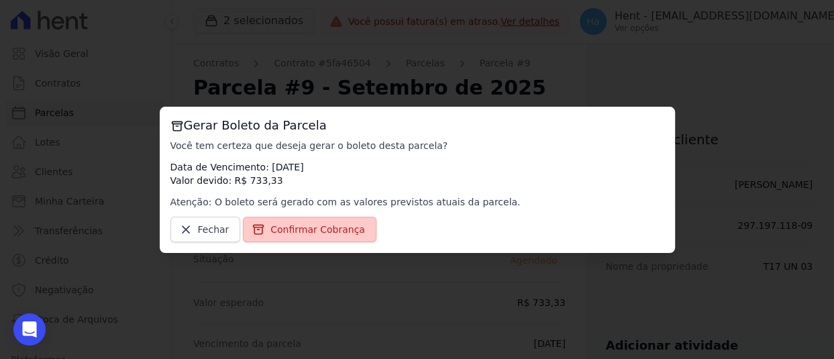
click at [335, 228] on span "Confirmar Cobrança" at bounding box center [318, 229] width 95 height 13
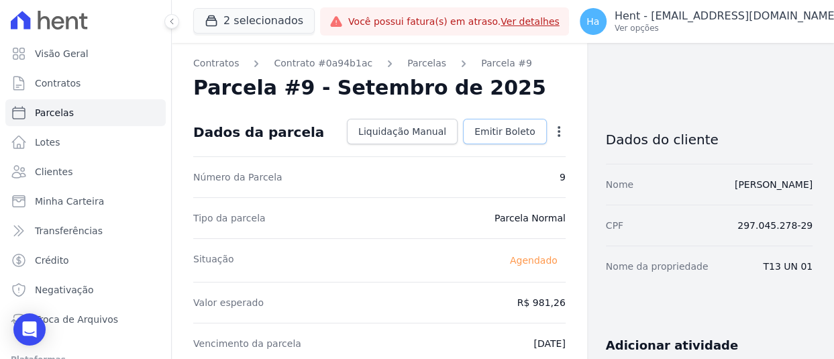
click at [519, 128] on span "Emitir Boleto" at bounding box center [505, 131] width 61 height 13
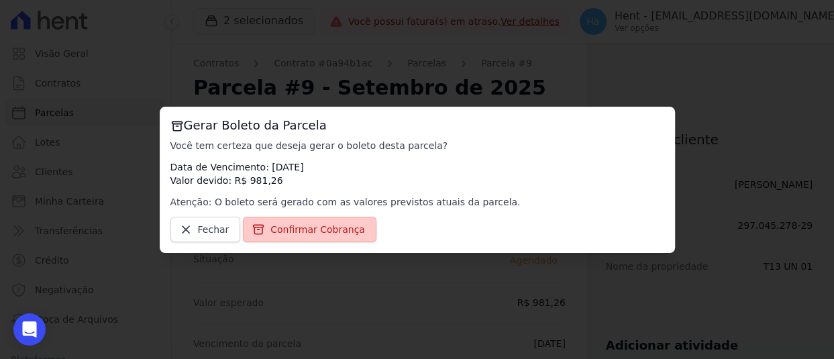
click at [329, 232] on span "Confirmar Cobrança" at bounding box center [318, 229] width 95 height 13
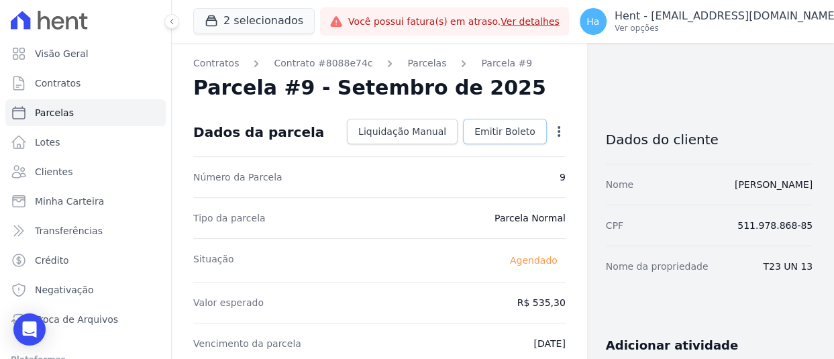
click at [521, 128] on span "Emitir Boleto" at bounding box center [505, 131] width 61 height 13
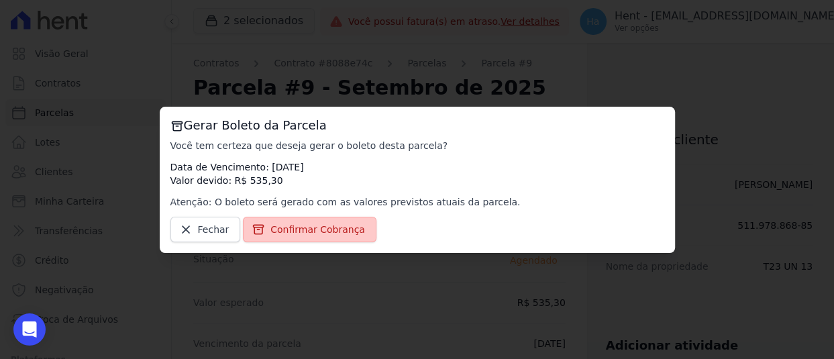
click at [315, 229] on span "Confirmar Cobrança" at bounding box center [318, 229] width 95 height 13
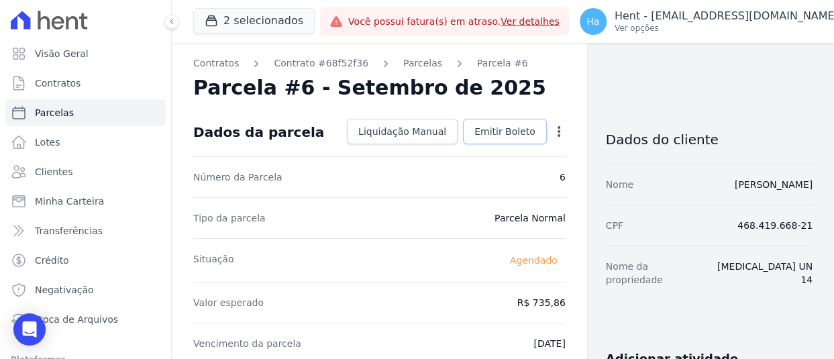
click at [495, 134] on span "Emitir Boleto" at bounding box center [505, 131] width 61 height 13
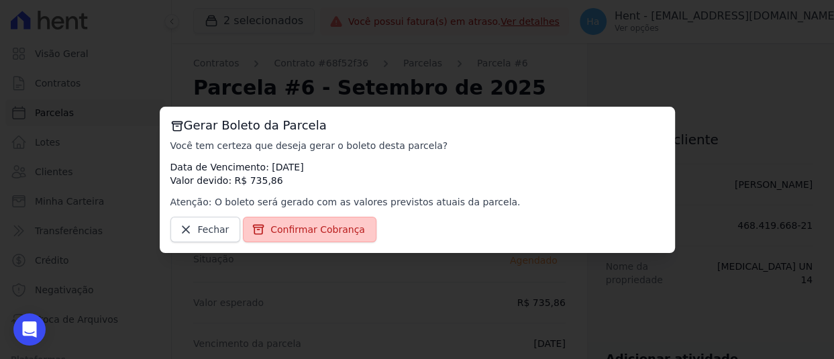
click at [289, 228] on span "Confirmar Cobrança" at bounding box center [318, 229] width 95 height 13
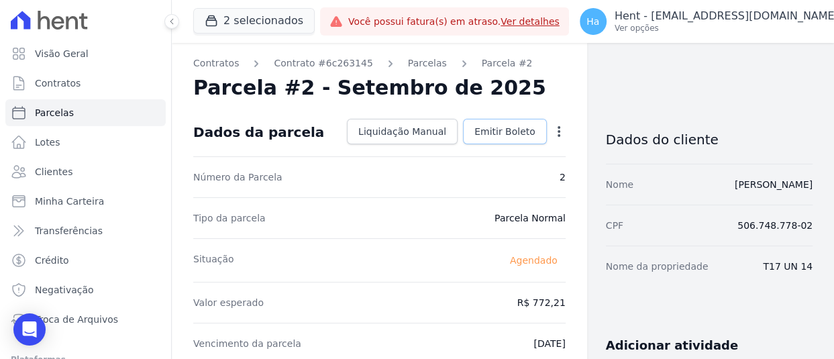
click at [493, 132] on span "Emitir Boleto" at bounding box center [505, 131] width 61 height 13
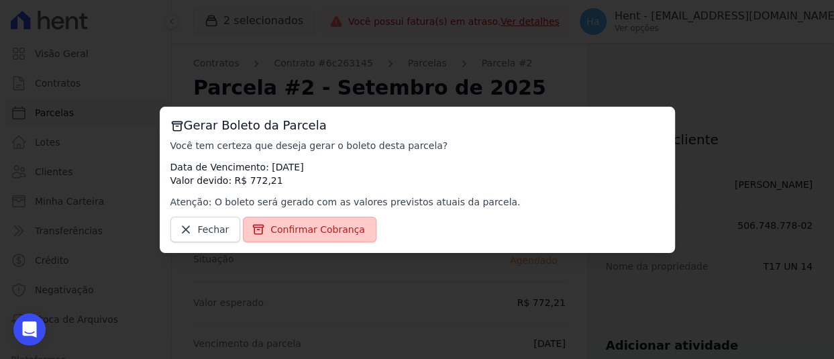
click at [325, 231] on span "Confirmar Cobrança" at bounding box center [318, 229] width 95 height 13
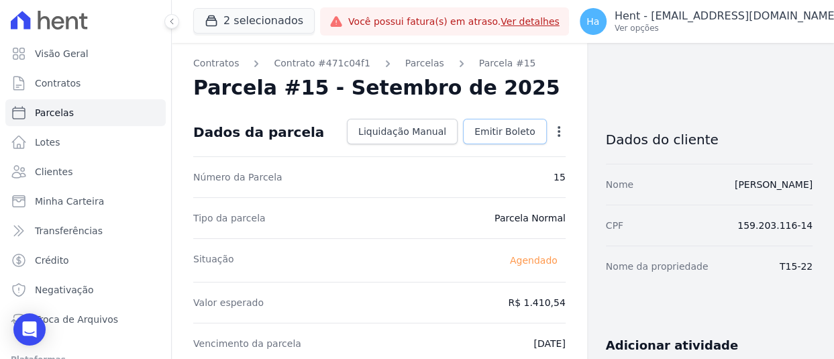
click at [495, 128] on span "Emitir Boleto" at bounding box center [505, 131] width 61 height 13
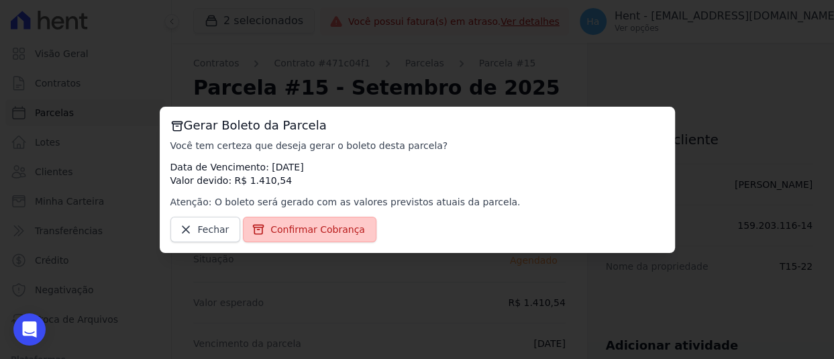
click at [305, 236] on link "Confirmar Cobrança" at bounding box center [310, 230] width 134 height 26
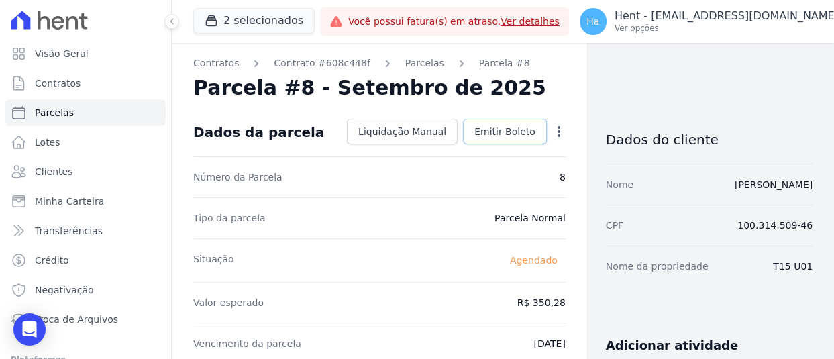
click at [505, 132] on span "Emitir Boleto" at bounding box center [505, 131] width 61 height 13
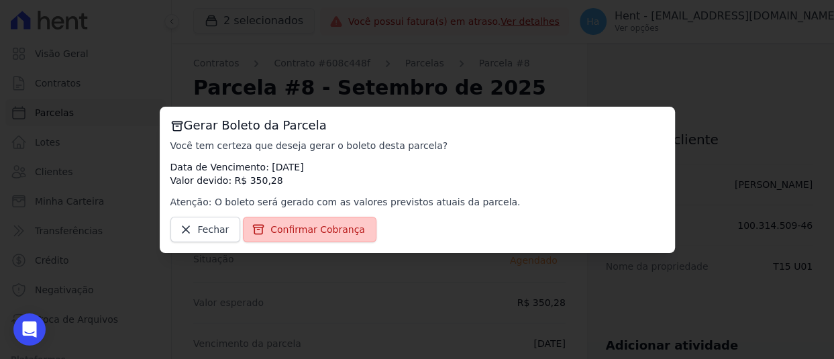
click at [299, 228] on span "Confirmar Cobrança" at bounding box center [318, 229] width 95 height 13
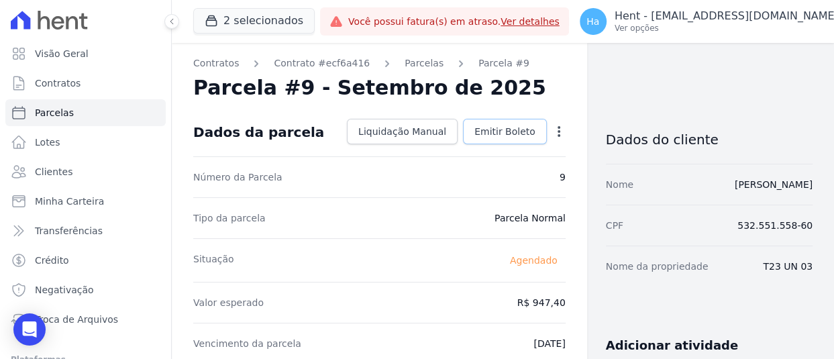
click at [503, 127] on span "Emitir Boleto" at bounding box center [505, 131] width 61 height 13
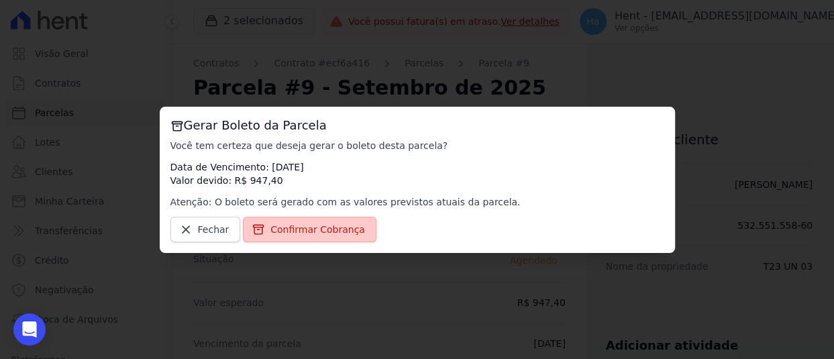
click at [328, 227] on span "Confirmar Cobrança" at bounding box center [318, 229] width 95 height 13
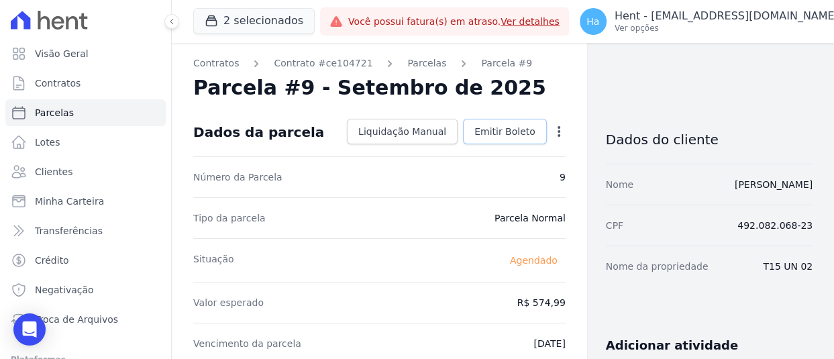
click at [520, 134] on span "Emitir Boleto" at bounding box center [505, 131] width 61 height 13
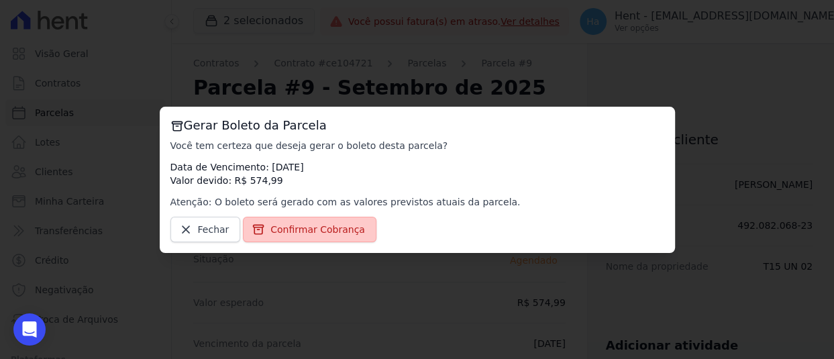
click at [314, 231] on span "Confirmar Cobrança" at bounding box center [318, 229] width 95 height 13
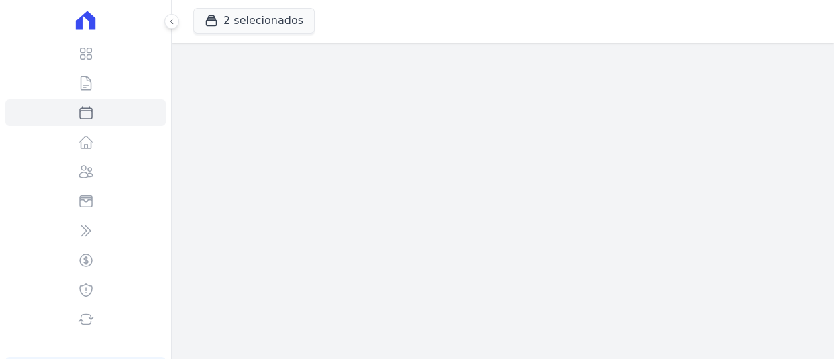
select select
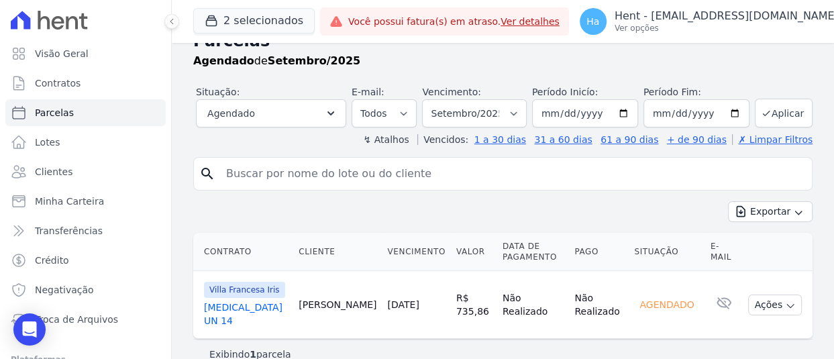
scroll to position [45, 0]
